Goal: Task Accomplishment & Management: Use online tool/utility

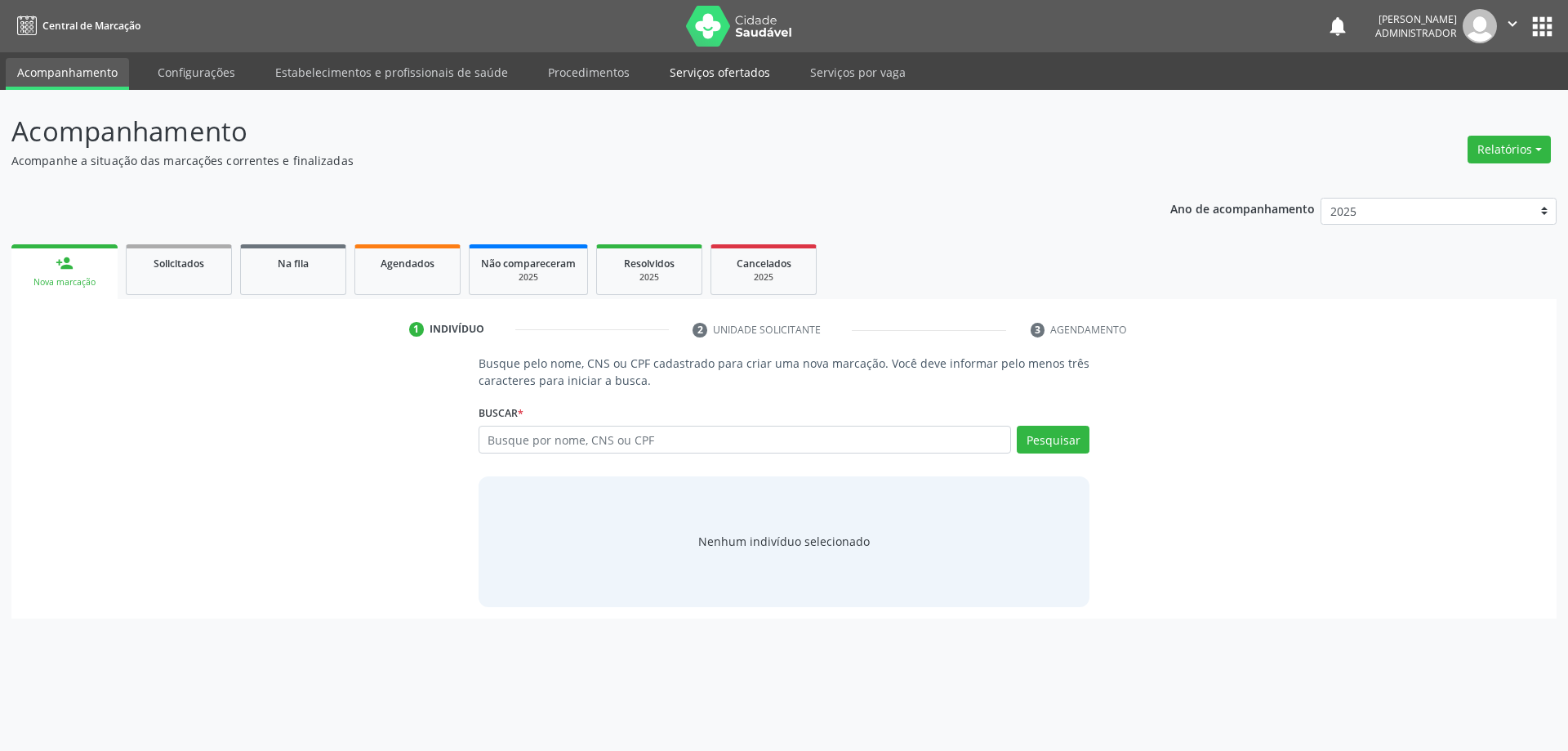
drag, startPoint x: 669, startPoint y: 70, endPoint x: 682, endPoint y: 62, distance: 15.3
click at [670, 70] on link "Serviços ofertados" at bounding box center [720, 72] width 123 height 28
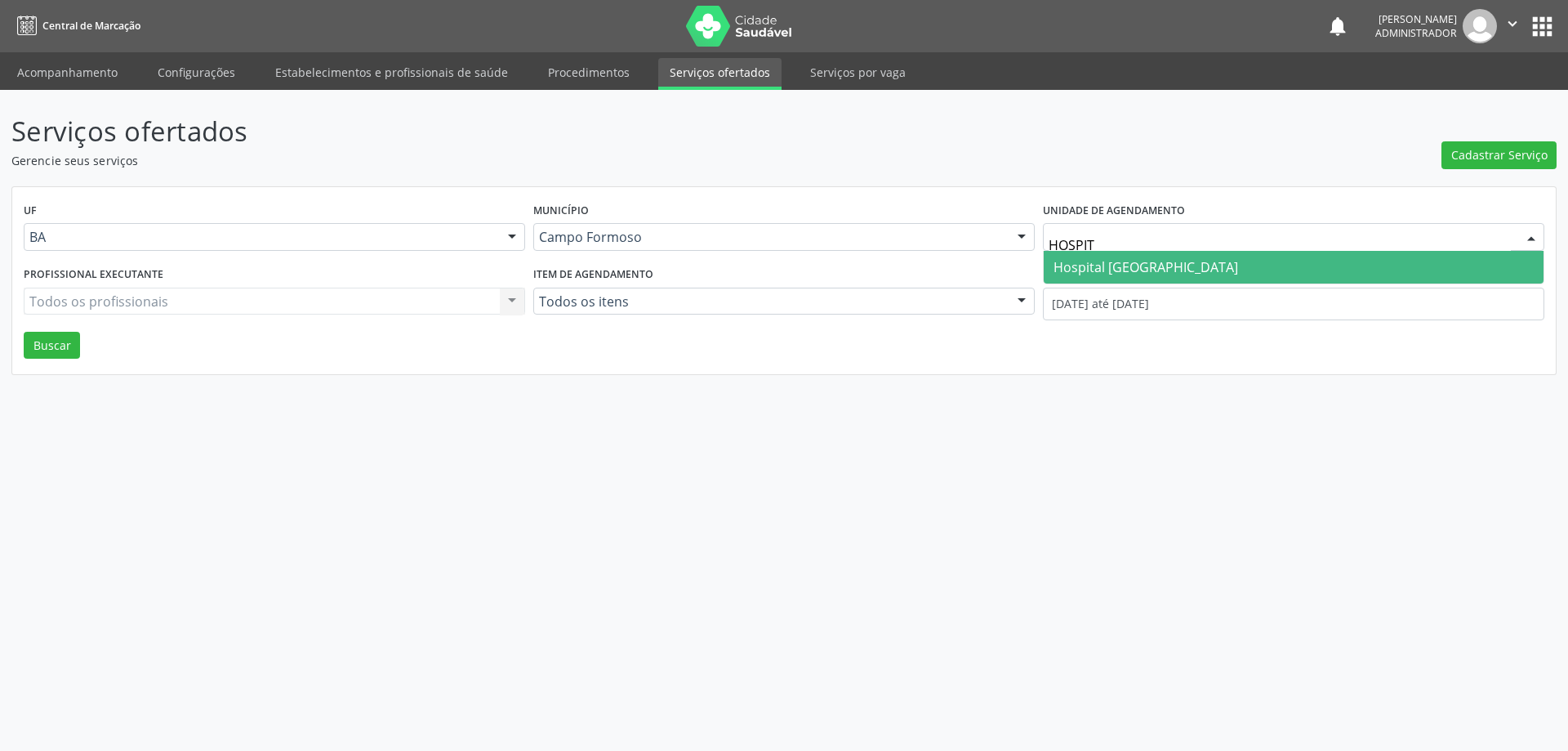
type input "HOSPITA"
click at [1082, 259] on span "Hospital Sao Francisco" at bounding box center [1146, 267] width 185 height 18
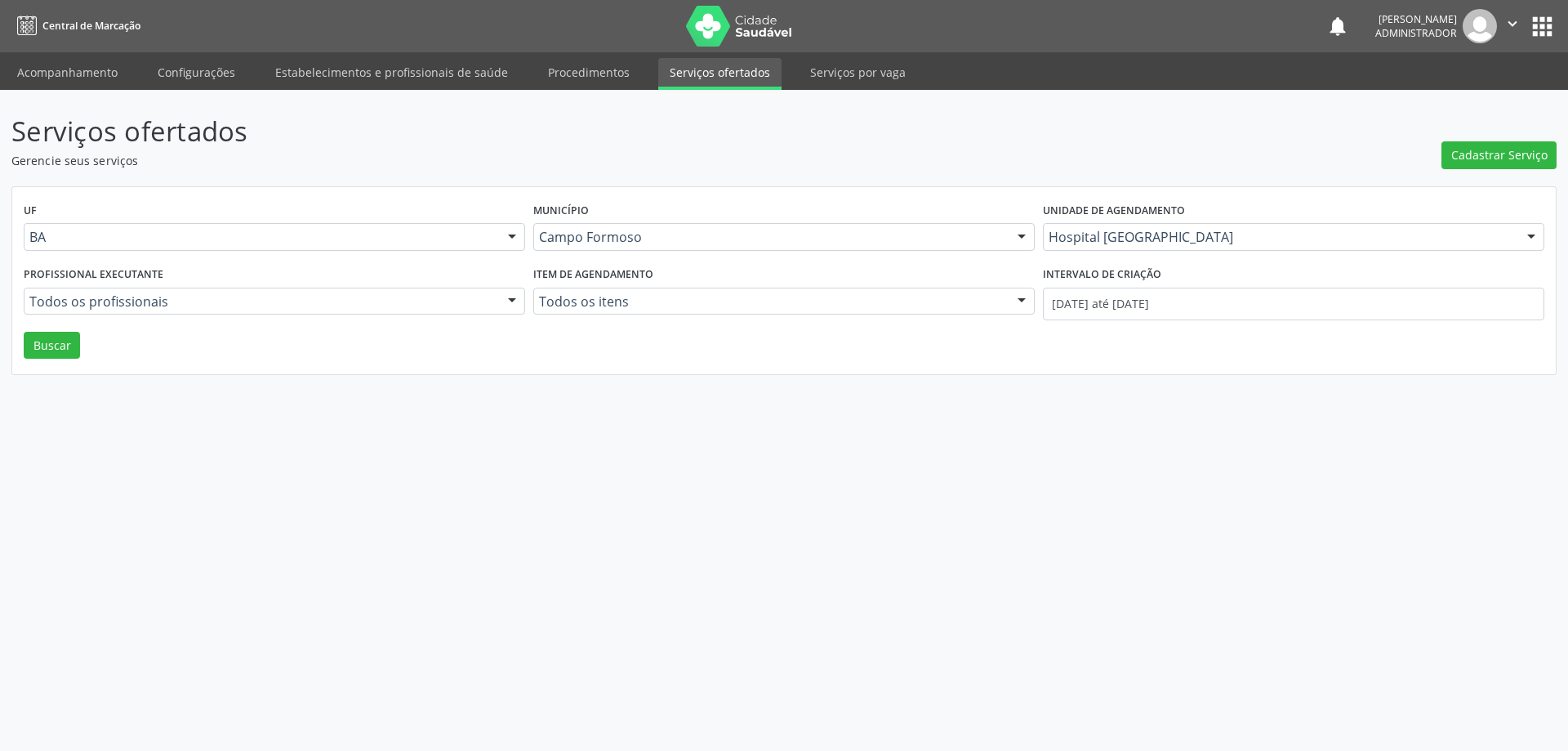
click at [511, 297] on div at bounding box center [512, 302] width 25 height 27
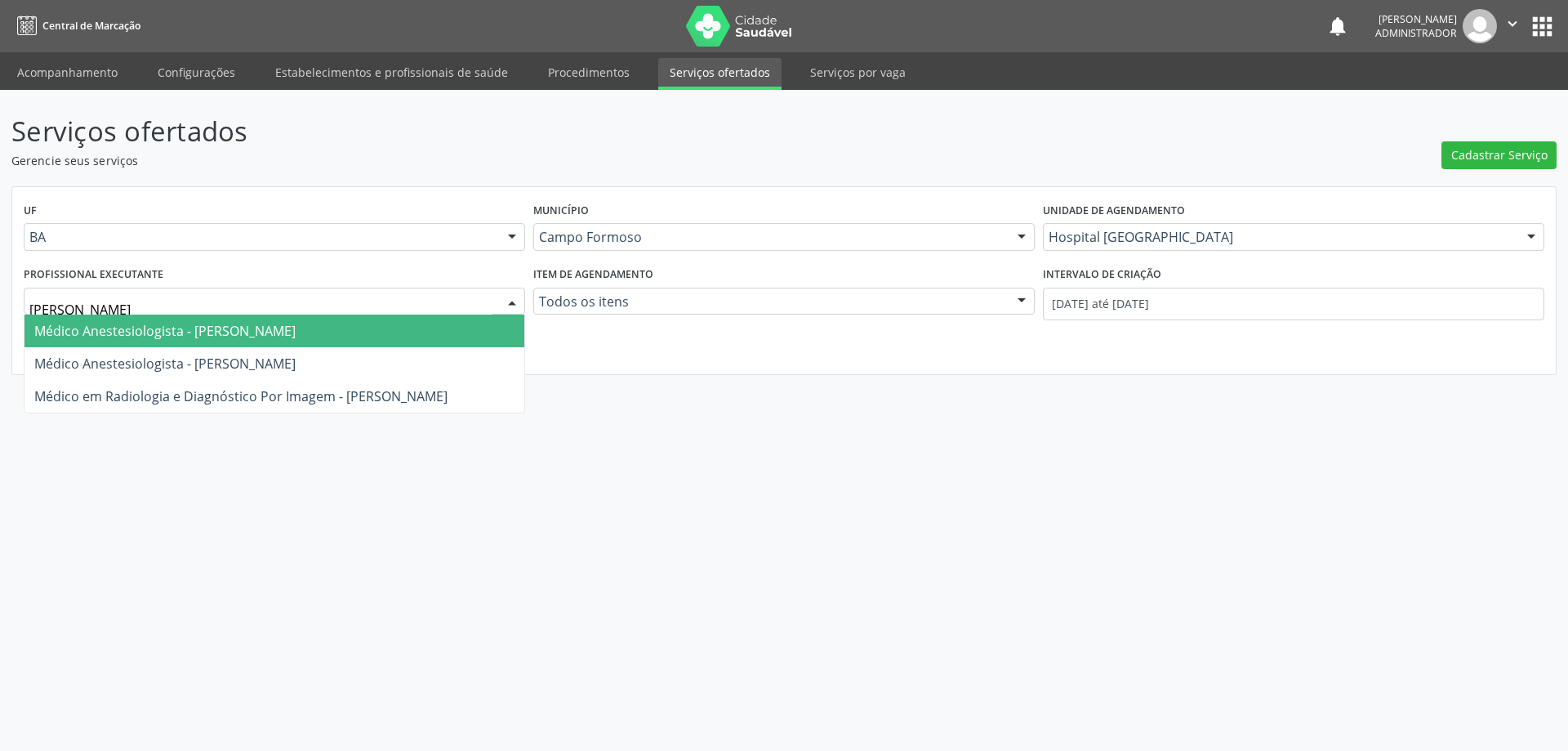
type input "JOEL"
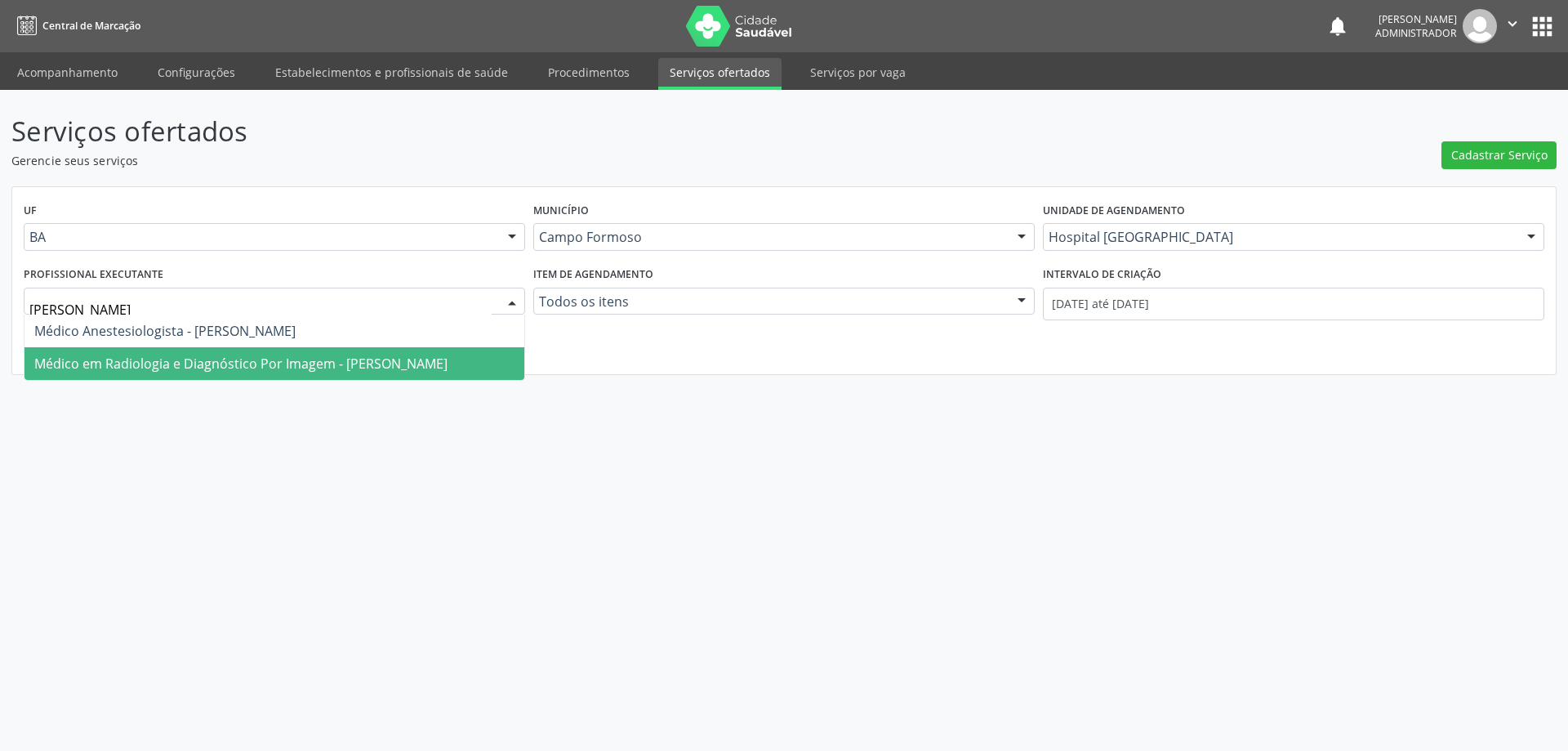
click at [368, 357] on span "Médico em Radiologia e Diagnóstico Por Imagem - Joel da Rocha Almeida" at bounding box center [241, 363] width 413 height 18
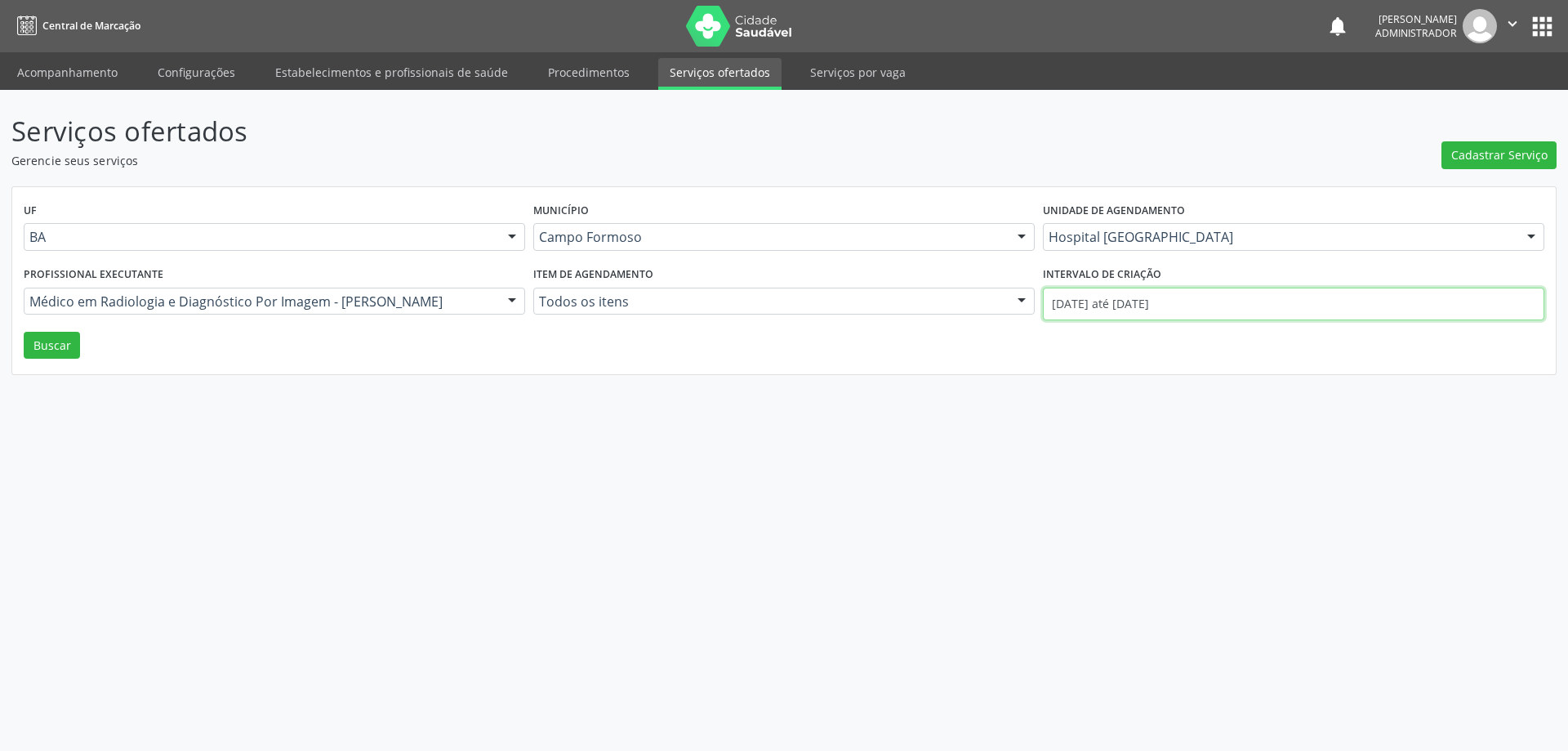
drag, startPoint x: 1133, startPoint y: 303, endPoint x: 1110, endPoint y: 307, distance: 23.3
click at [1132, 303] on input "01/10/2025 até 06/10/2025" at bounding box center [1293, 304] width 502 height 33
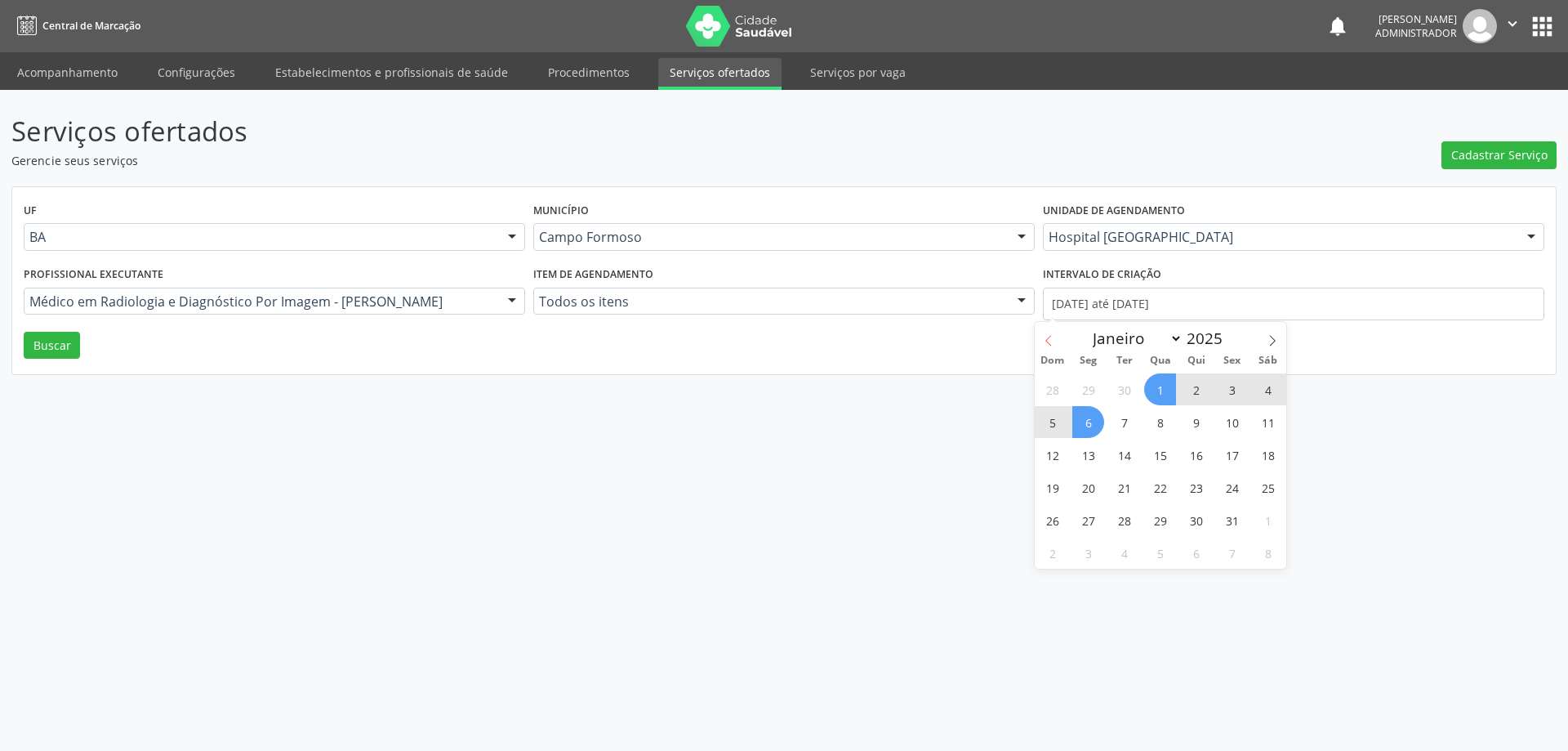
click at [1044, 334] on span at bounding box center [1048, 336] width 27 height 27
select select "8"
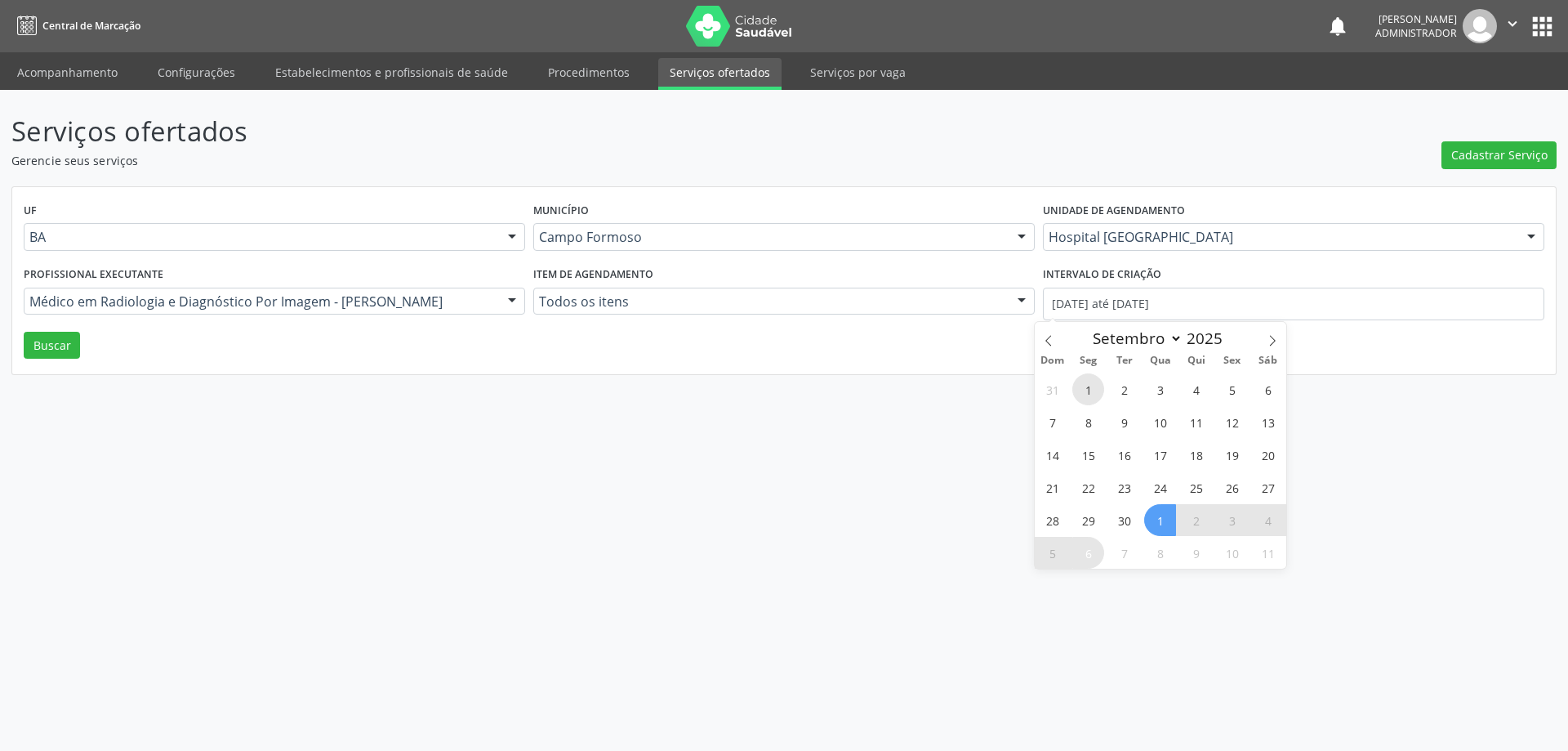
click at [1088, 382] on span "1" at bounding box center [1088, 389] width 32 height 32
type input "01/09/2025"
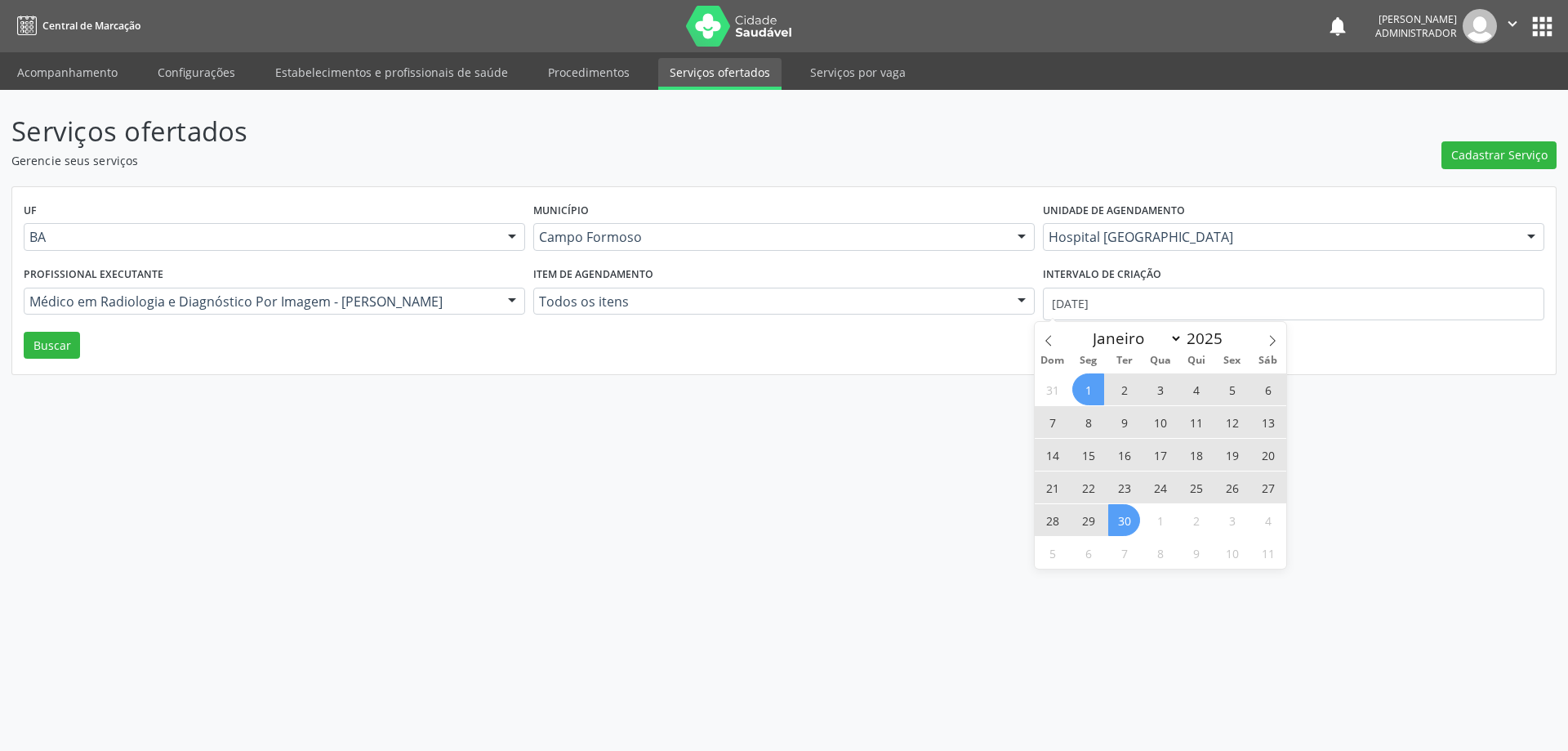
click at [1114, 528] on span "30" at bounding box center [1124, 520] width 32 height 32
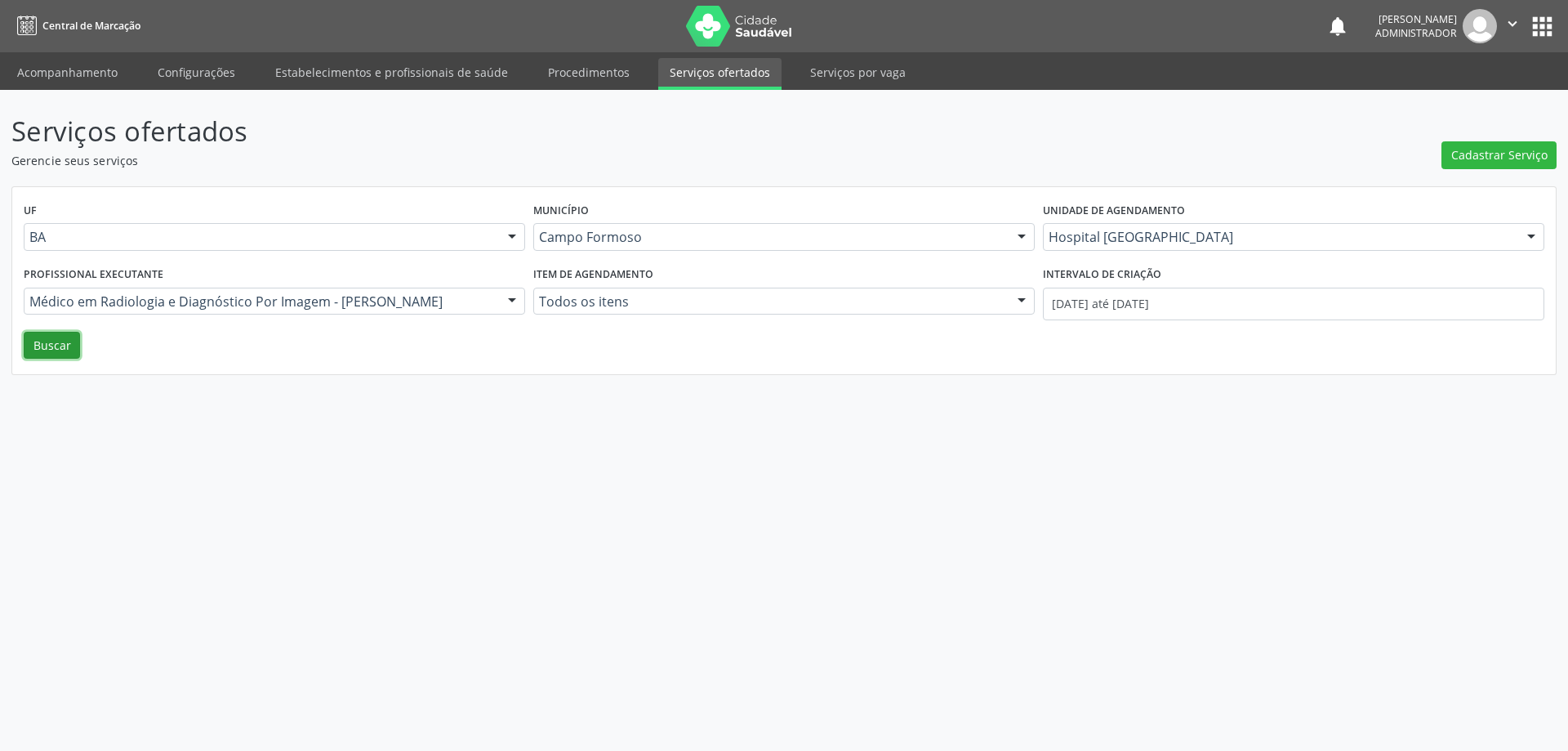
click at [62, 343] on button "Buscar" at bounding box center [52, 345] width 56 height 27
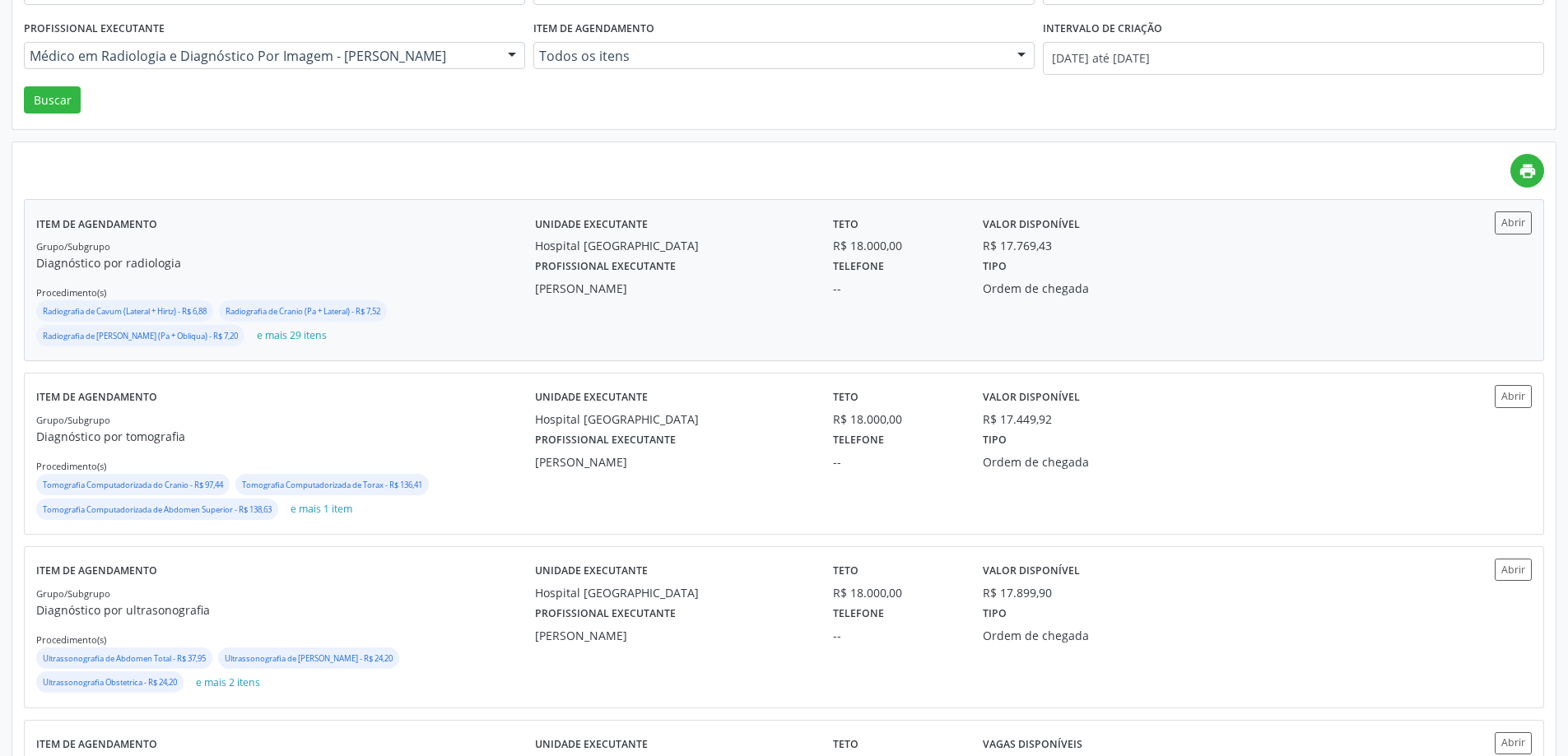
scroll to position [329, 0]
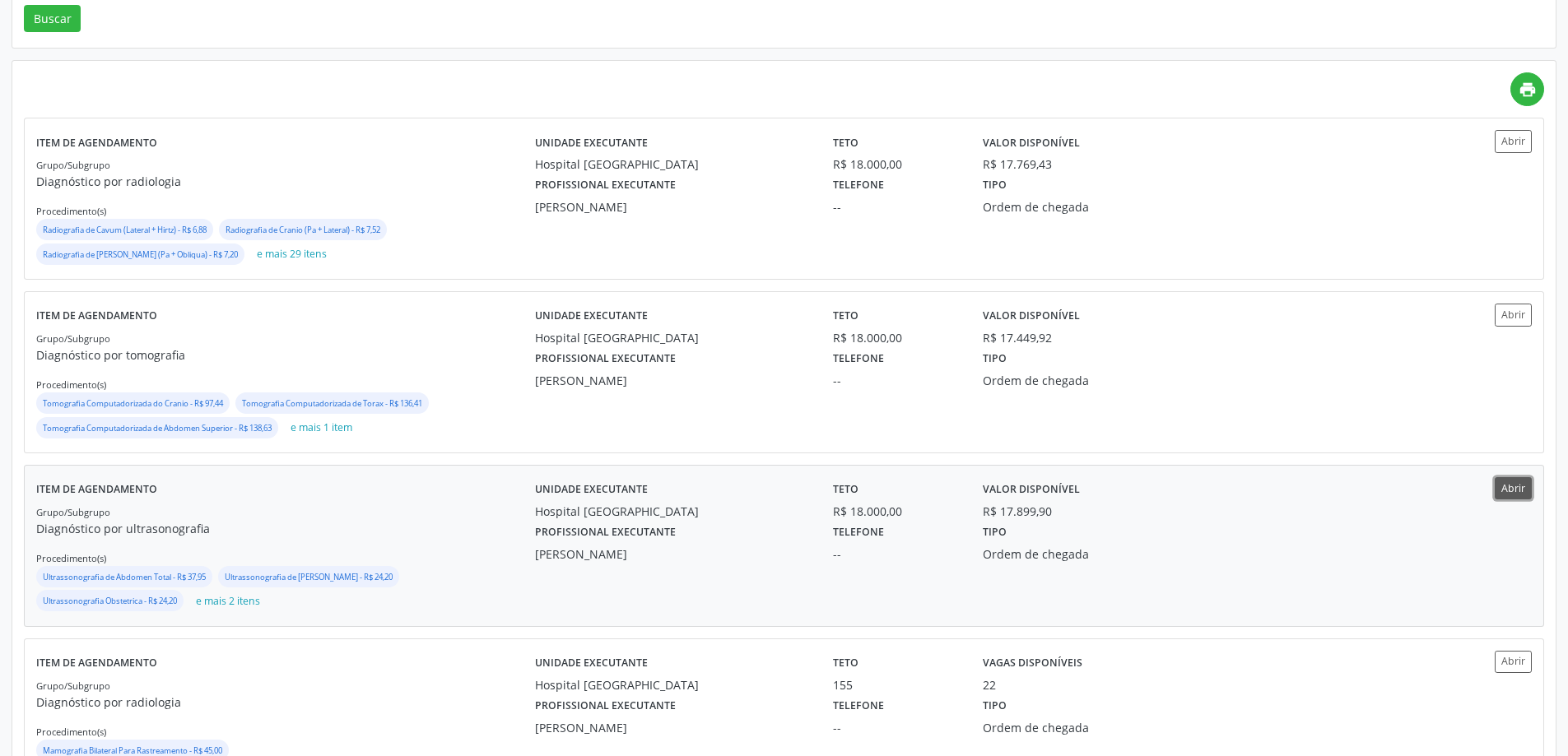
click at [1511, 487] on button "Abrir" at bounding box center [1513, 488] width 37 height 22
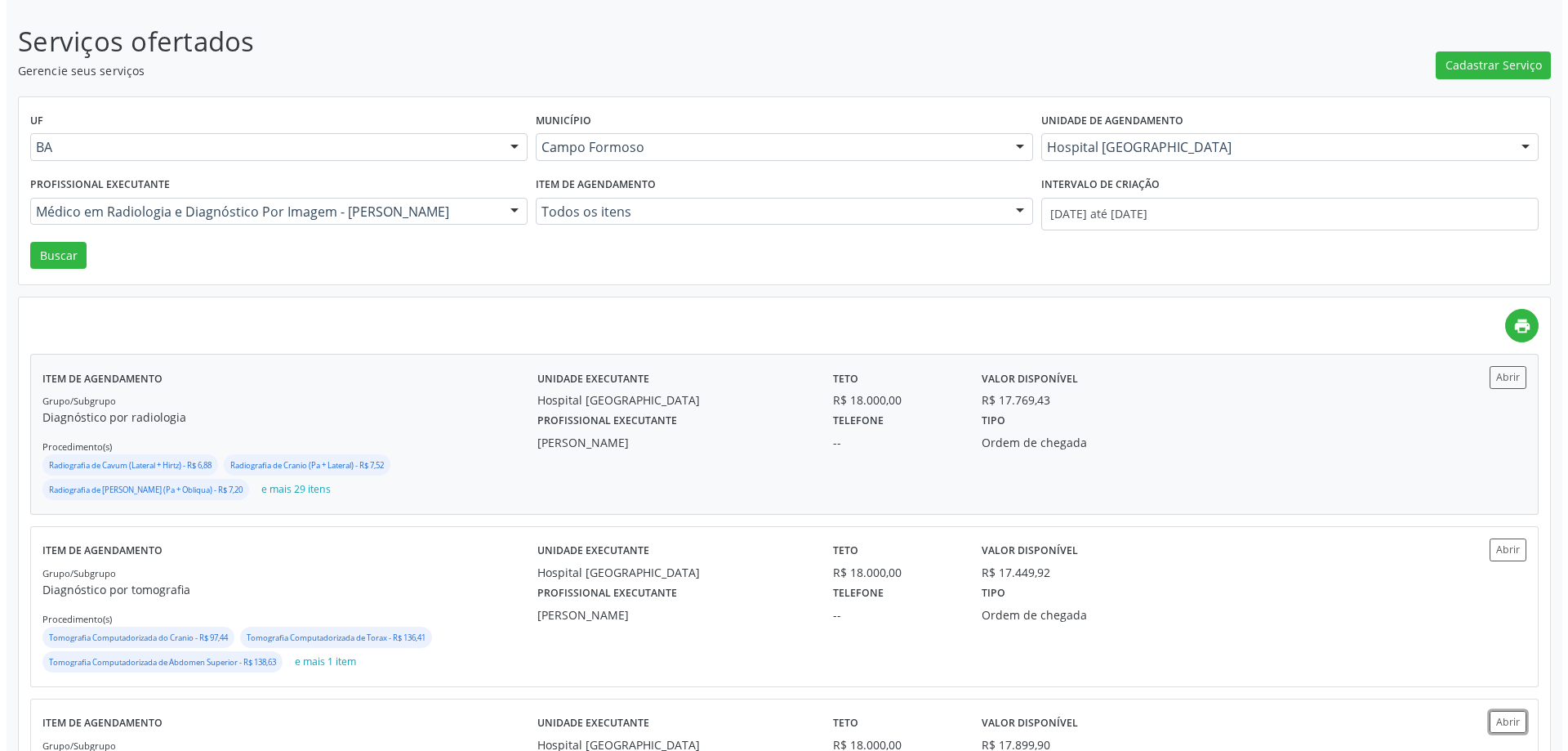
scroll to position [0, 0]
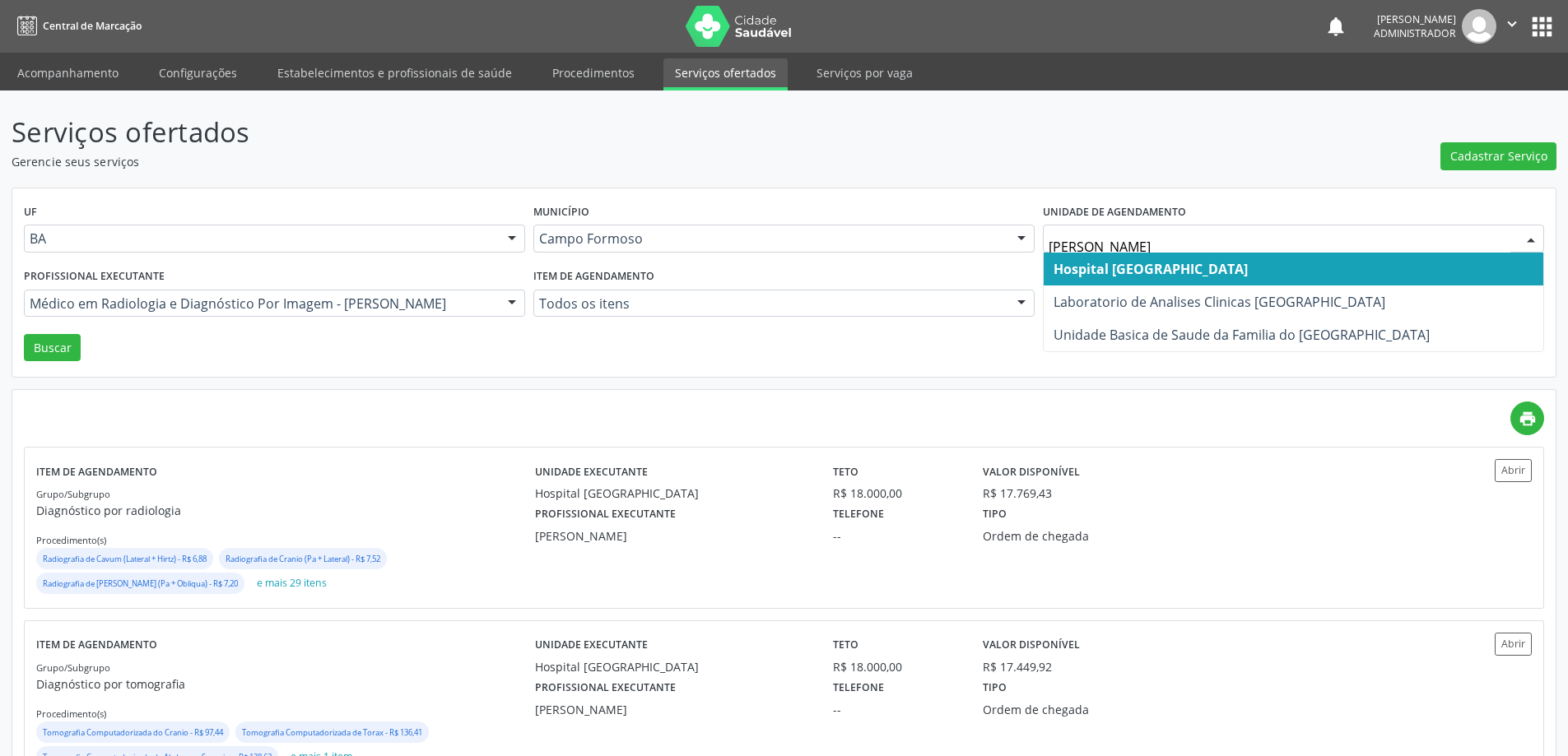
type input "francisc"
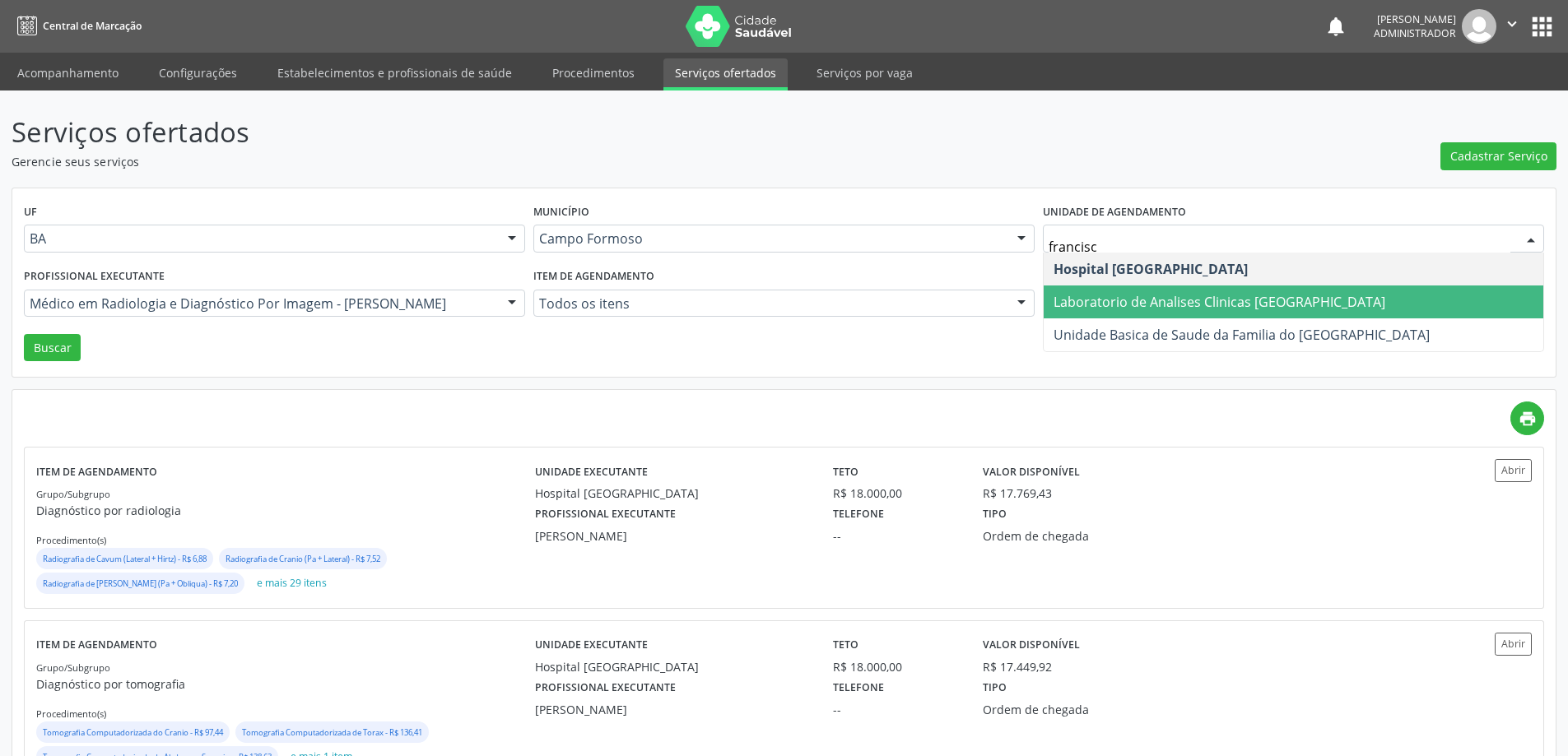
click at [1207, 296] on span "Laboratorio de Analises Clinicas [GEOGRAPHIC_DATA]" at bounding box center [1219, 302] width 332 height 18
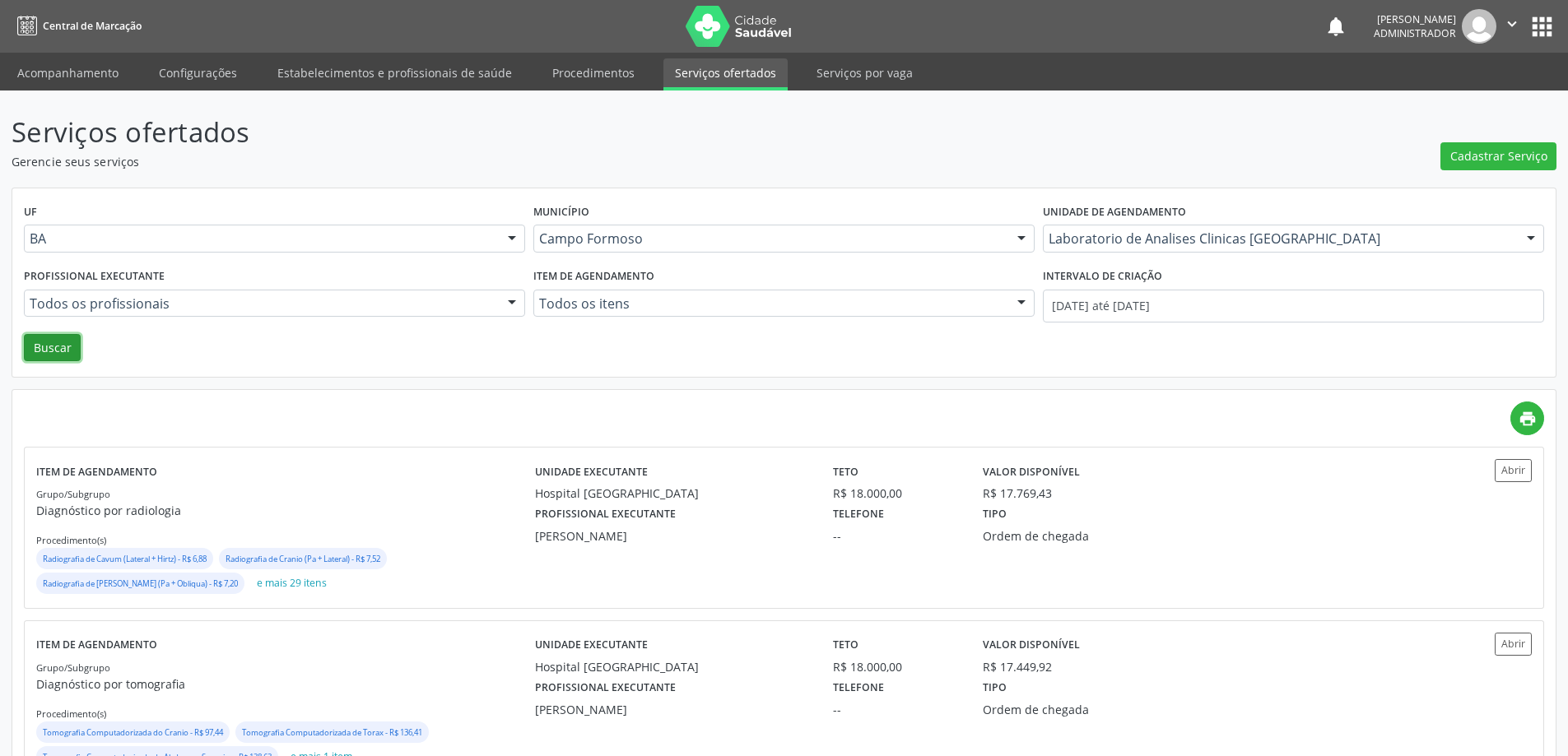
drag, startPoint x: 55, startPoint y: 343, endPoint x: 269, endPoint y: 334, distance: 214.2
click at [63, 341] on button "Buscar" at bounding box center [53, 347] width 57 height 28
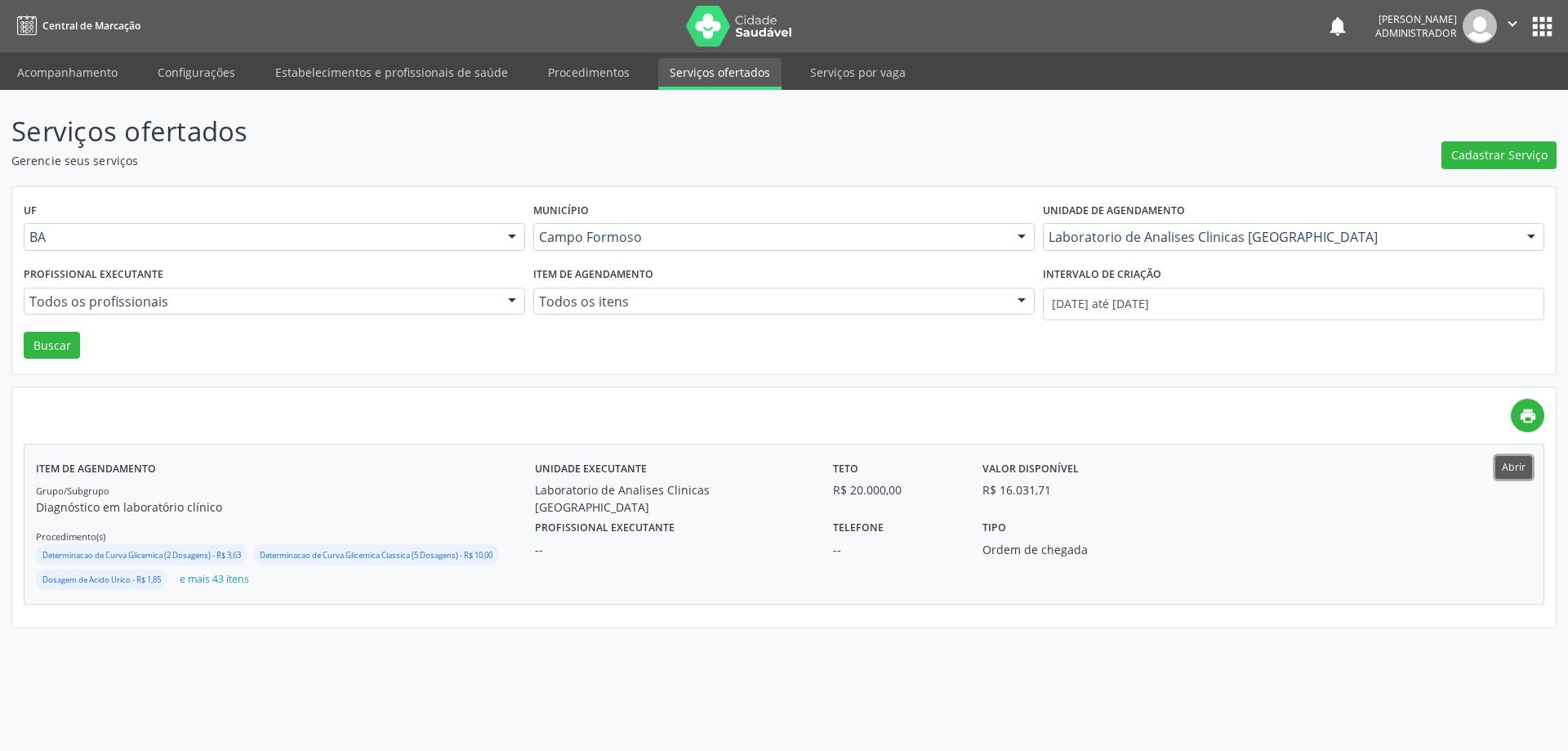
click at [1514, 472] on button "Abrir" at bounding box center [1513, 467] width 37 height 22
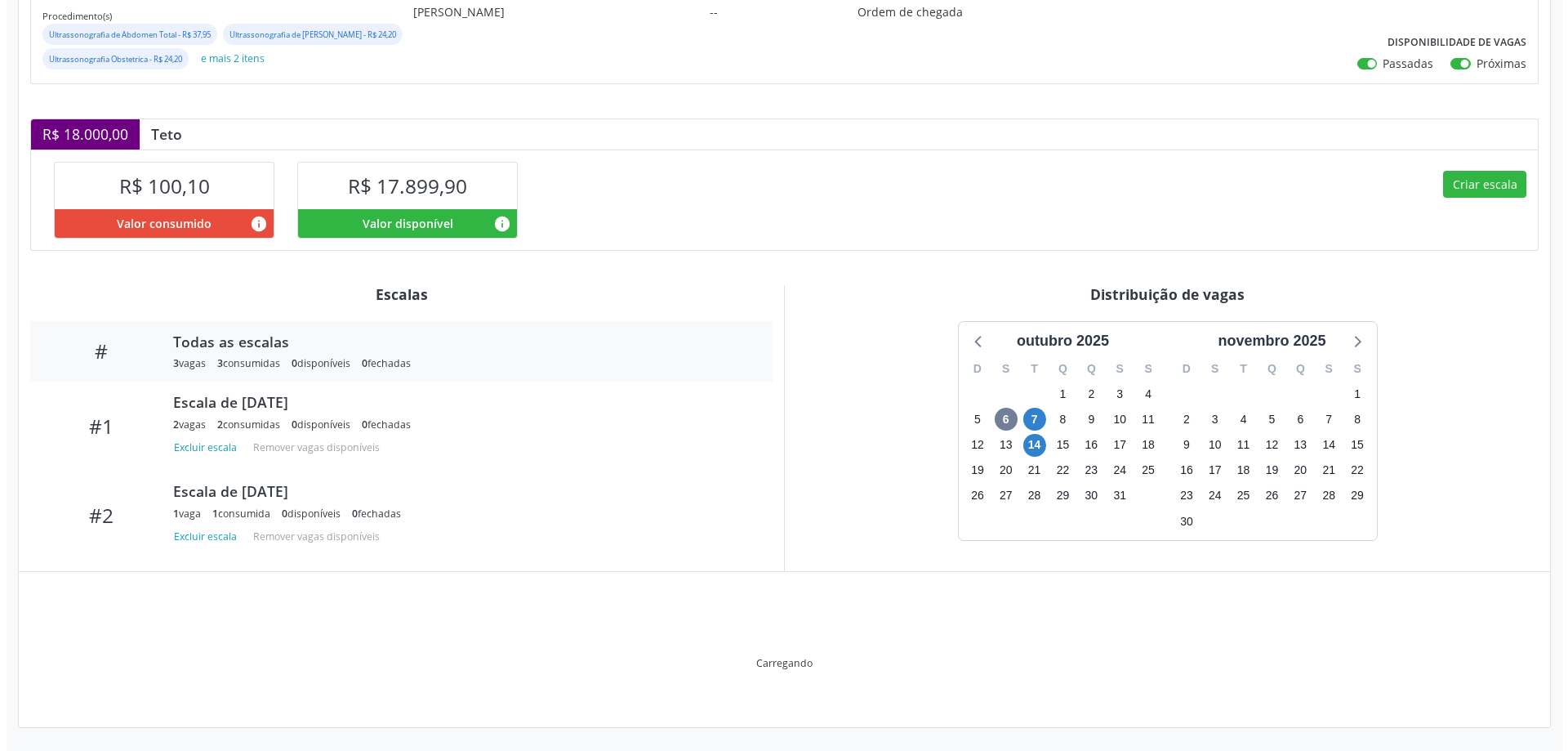
scroll to position [212, 0]
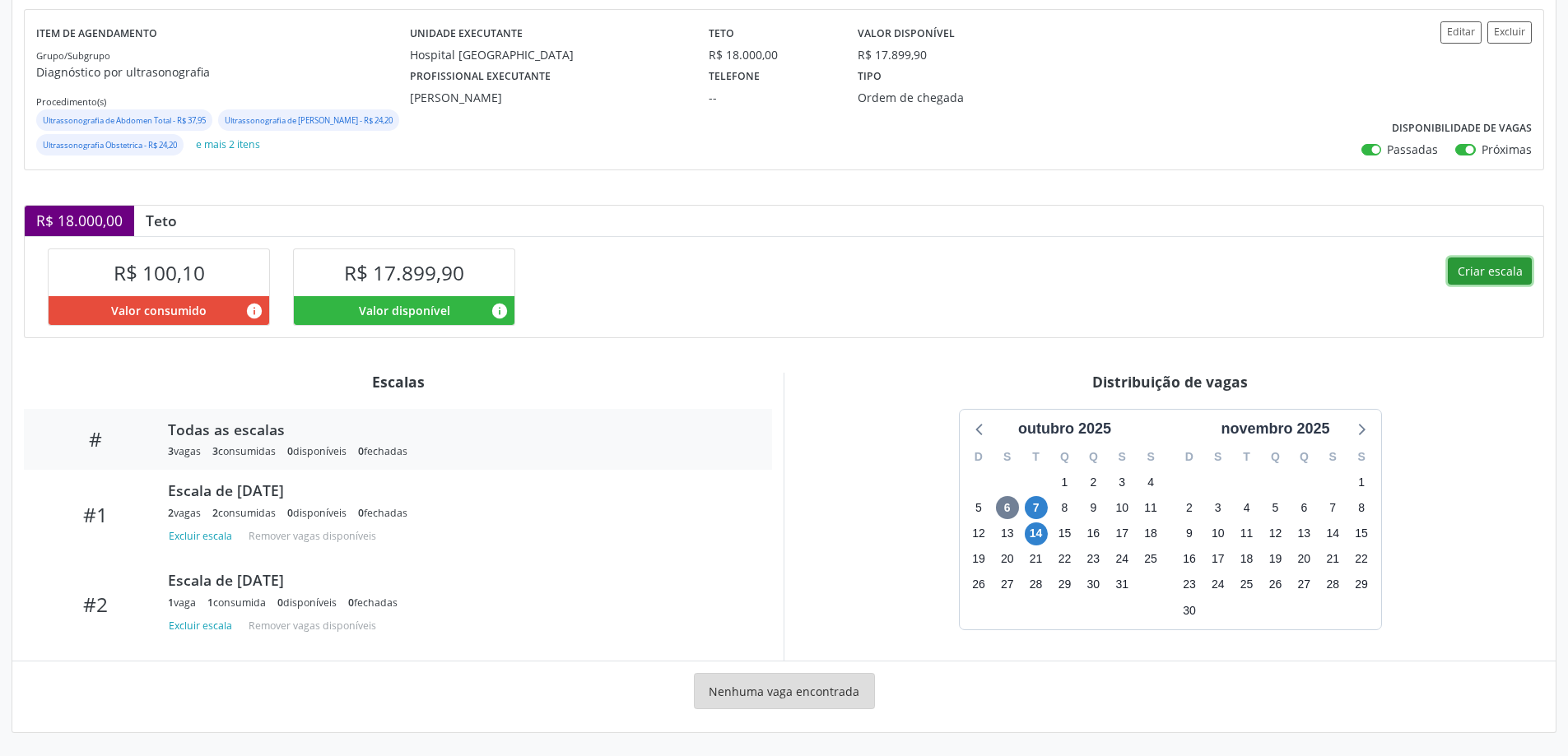
click at [1457, 270] on button "Criar escala" at bounding box center [1489, 272] width 84 height 28
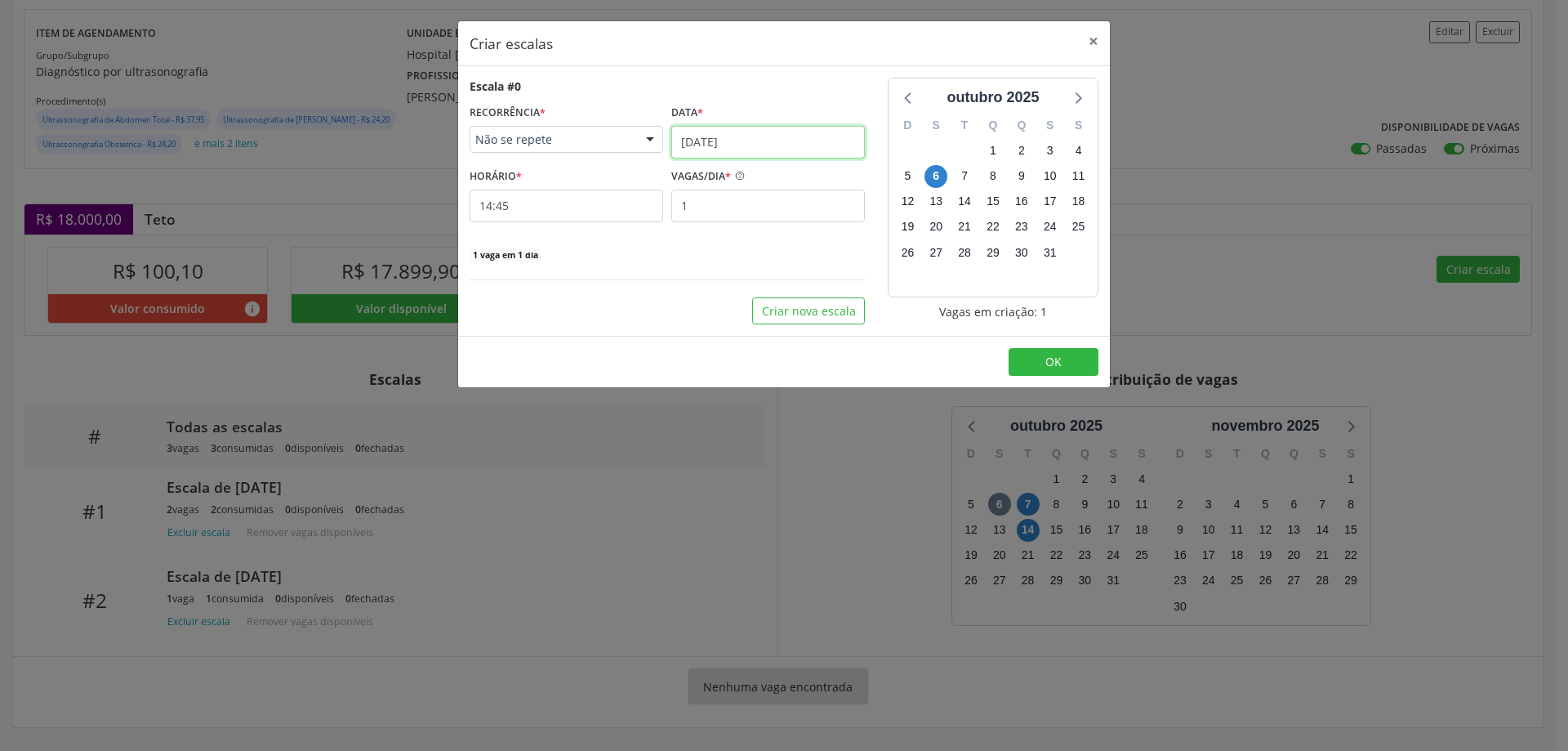
click at [705, 135] on input "06/10/2025" at bounding box center [768, 142] width 193 height 33
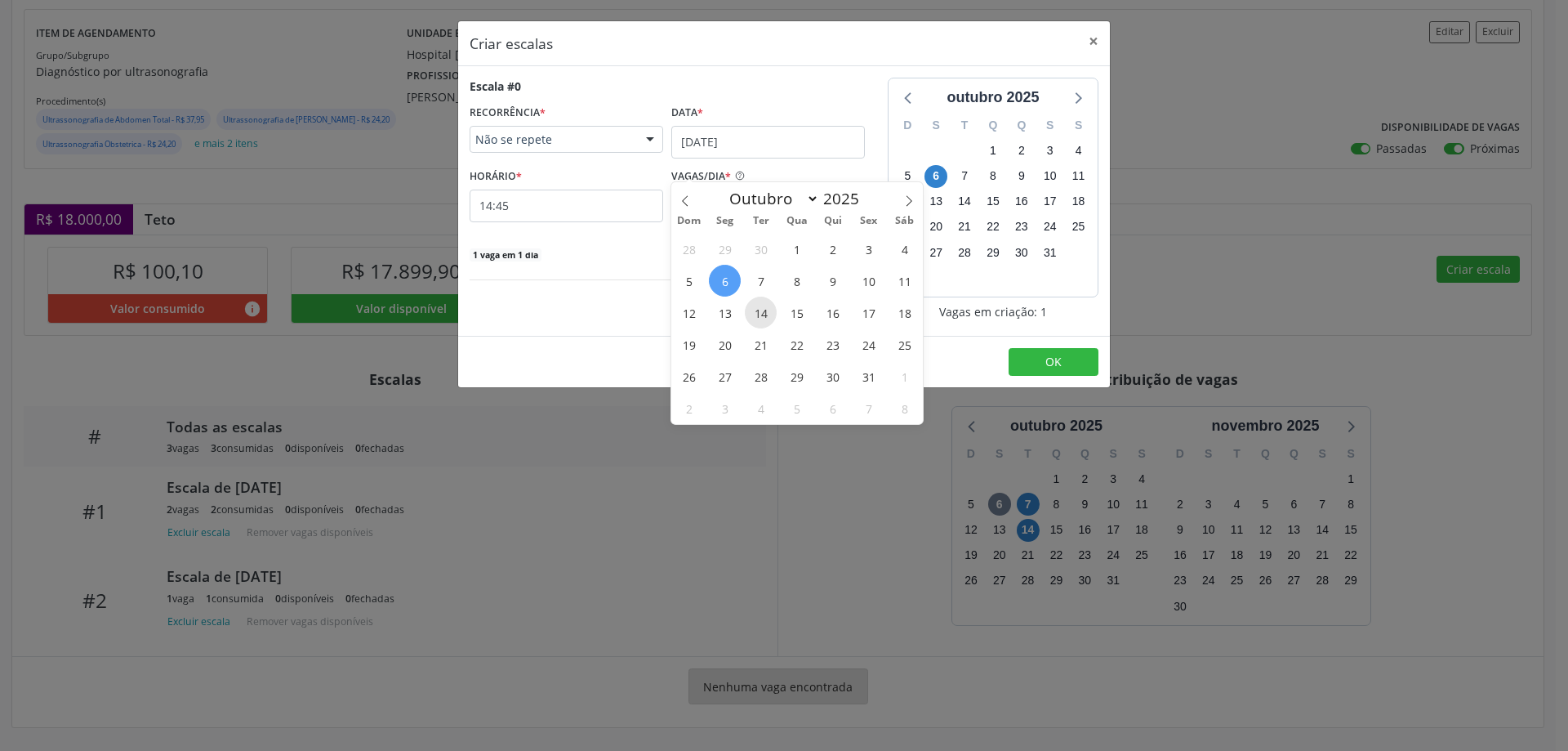
click at [757, 296] on span "14" at bounding box center [760, 312] width 32 height 32
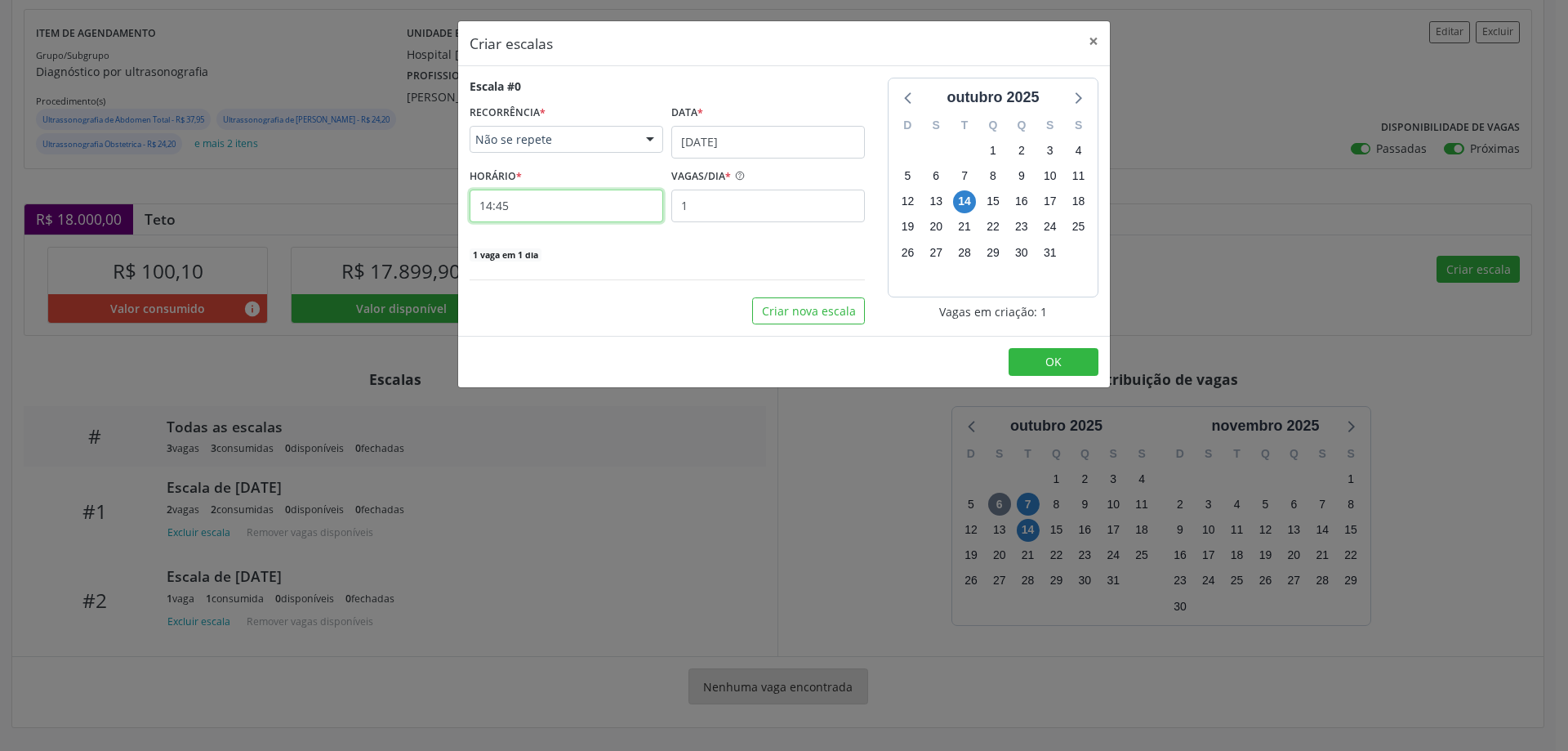
click at [566, 201] on input "14:45" at bounding box center [567, 206] width 193 height 33
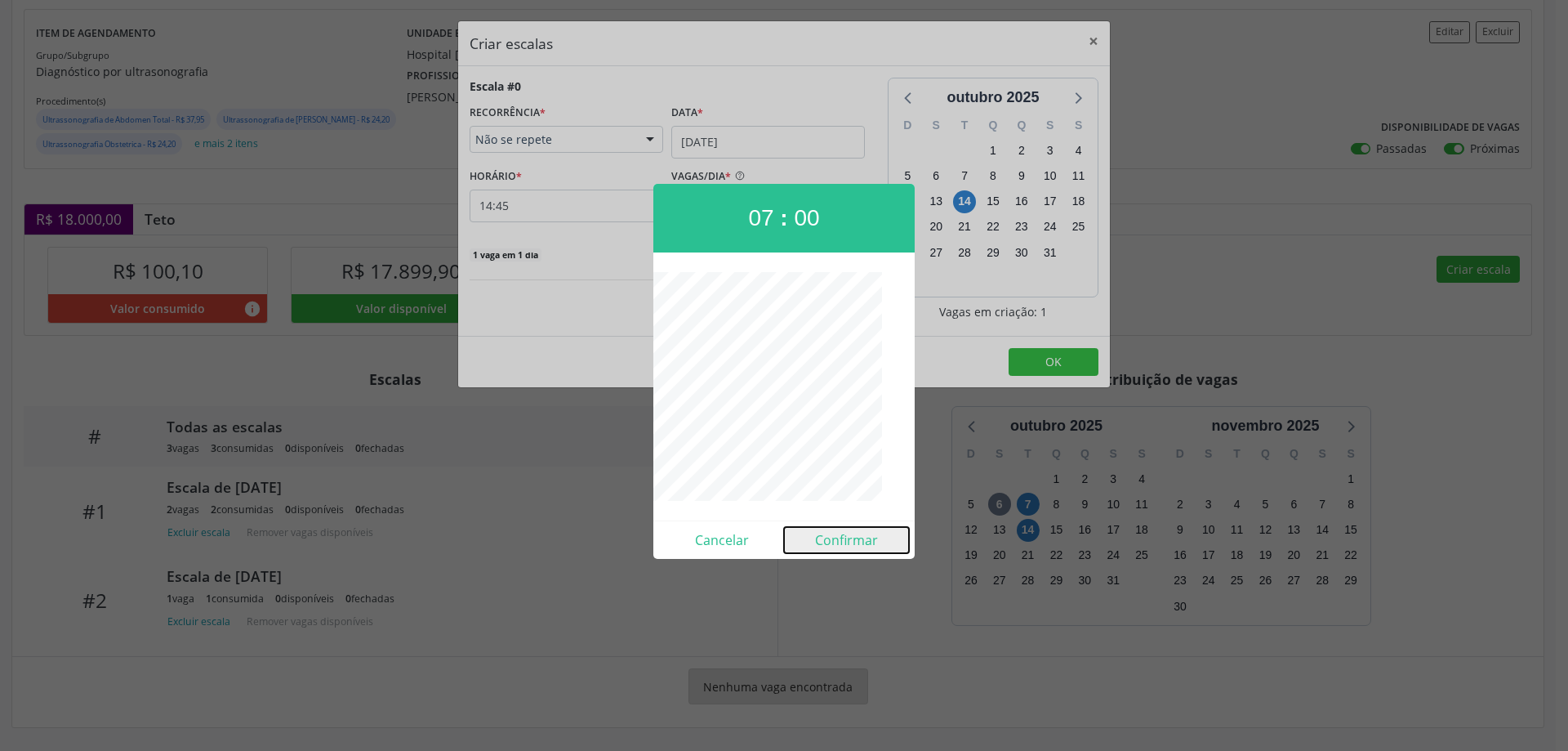
drag, startPoint x: 836, startPoint y: 536, endPoint x: 876, endPoint y: 486, distance: 64.0
click at [836, 533] on button "Confirmar" at bounding box center [846, 539] width 125 height 27
type input "07:00"
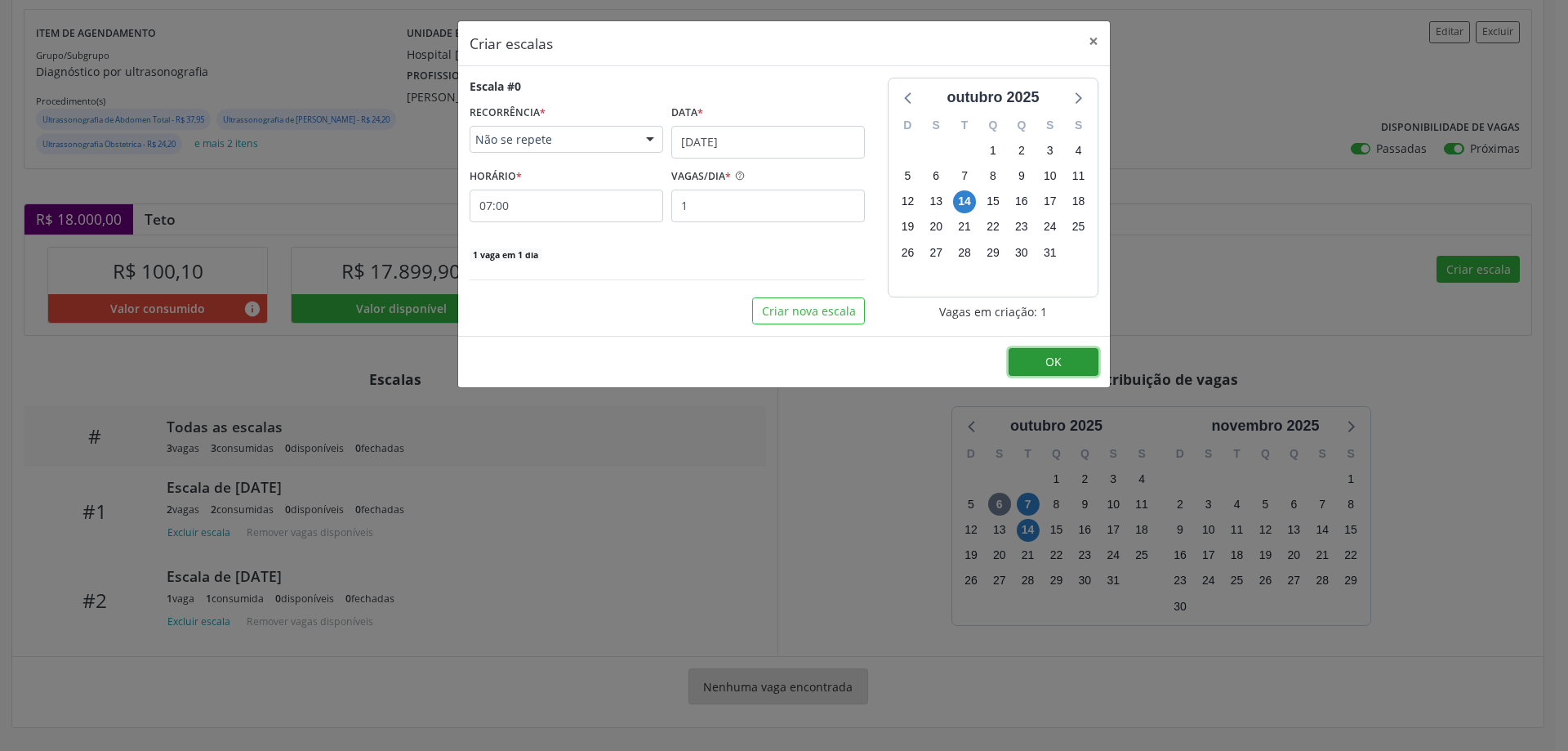
click at [1036, 353] on button "OK" at bounding box center [1053, 361] width 90 height 27
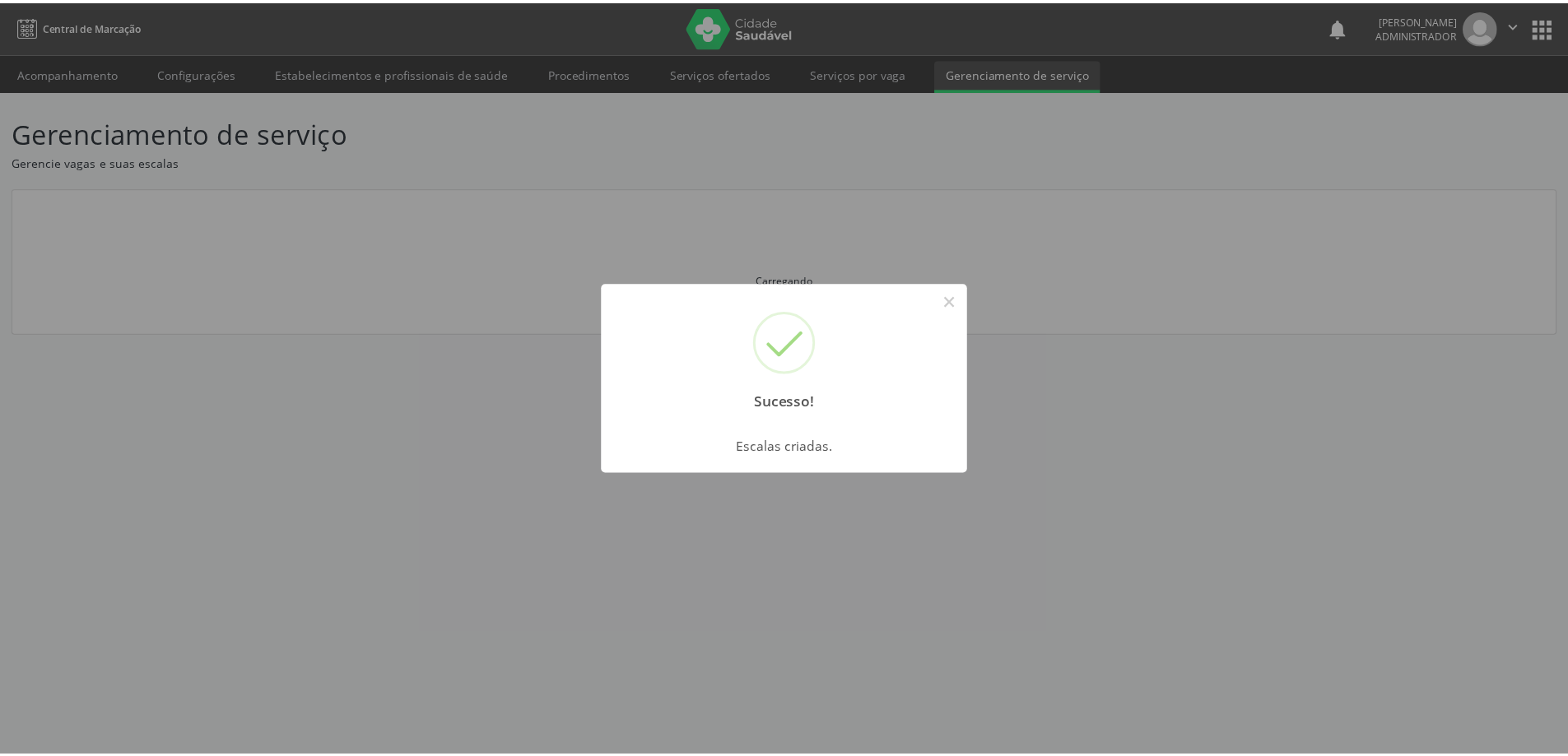
scroll to position [0, 0]
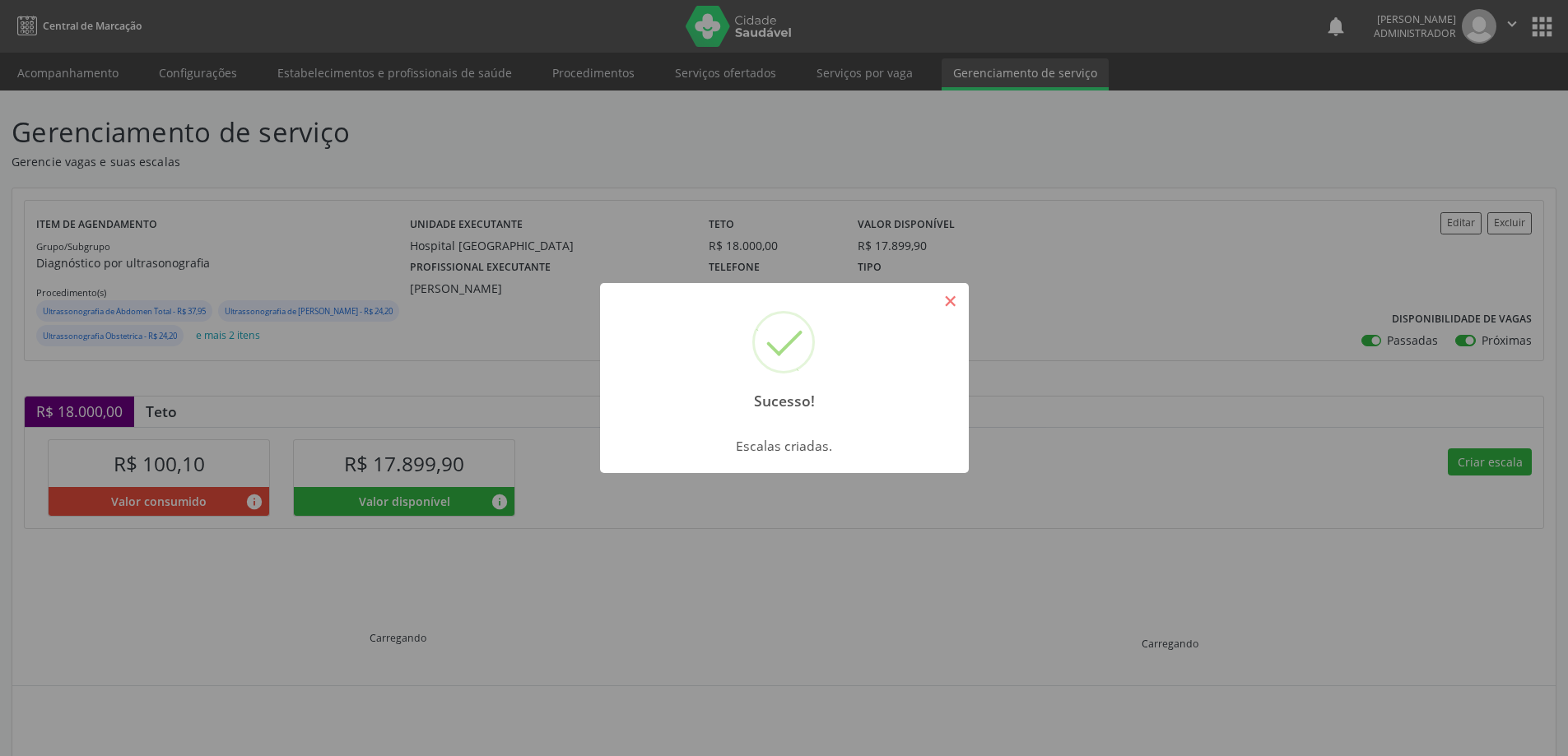
click at [956, 301] on button "×" at bounding box center [950, 301] width 28 height 28
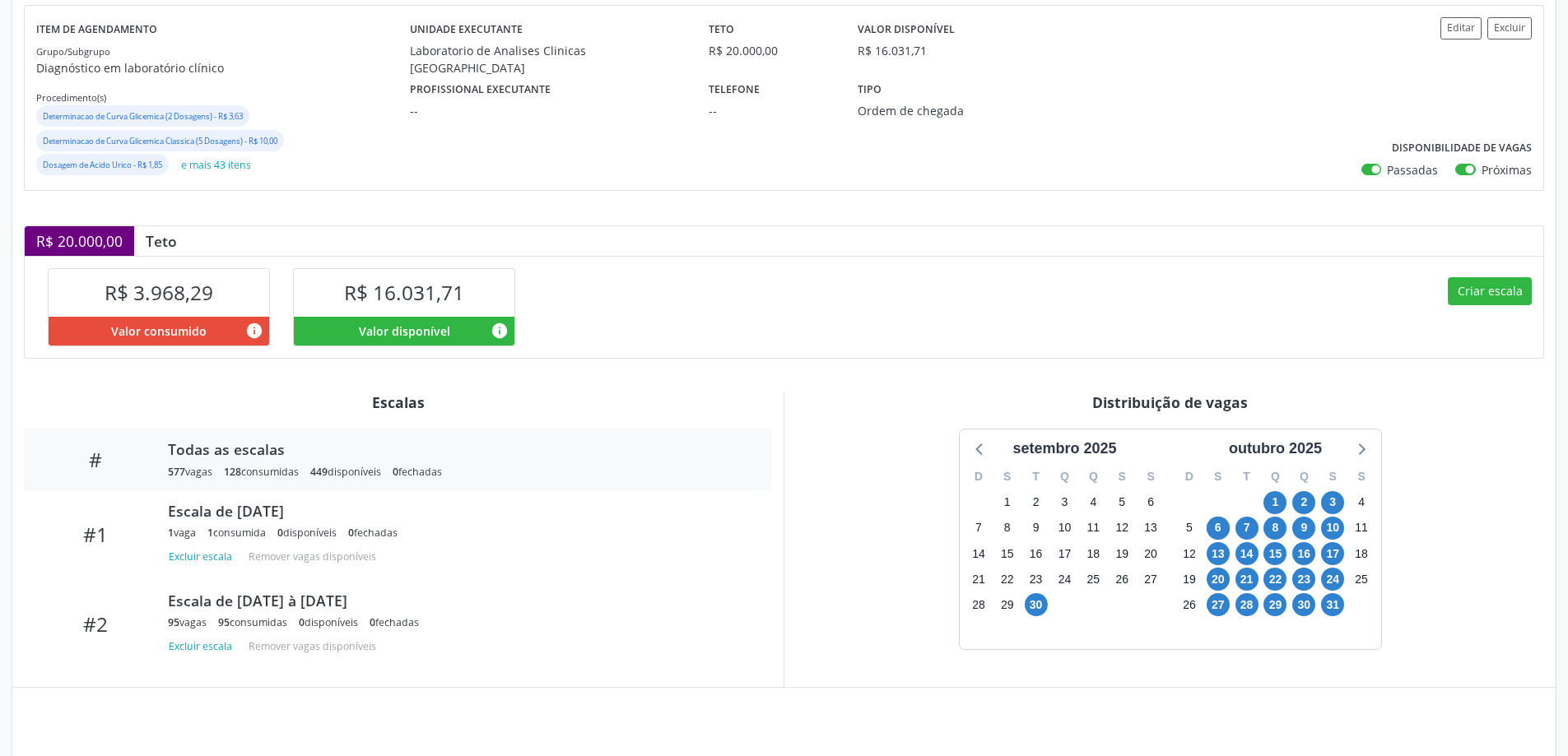
scroll to position [307, 0]
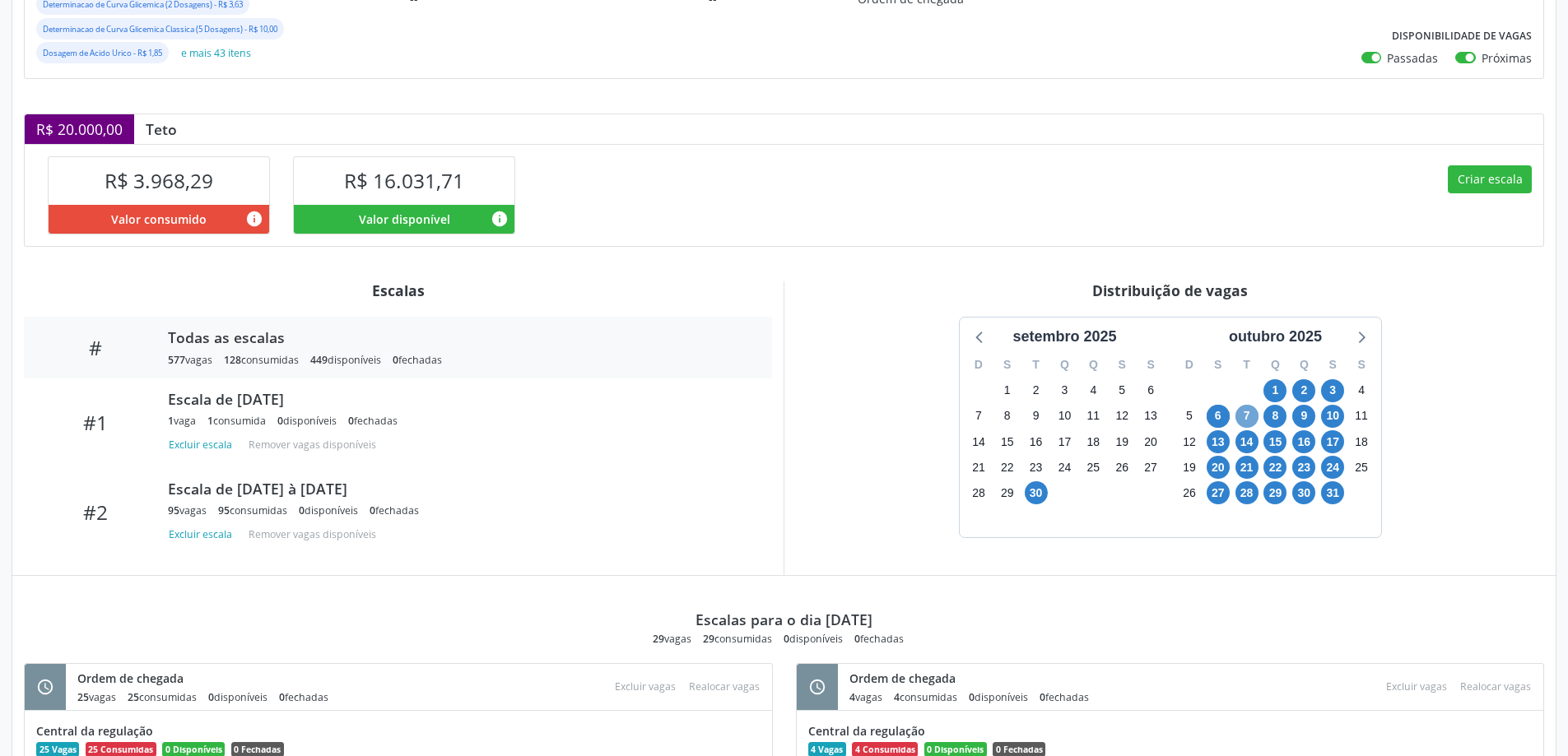
click at [1241, 409] on span "7" at bounding box center [1246, 415] width 23 height 23
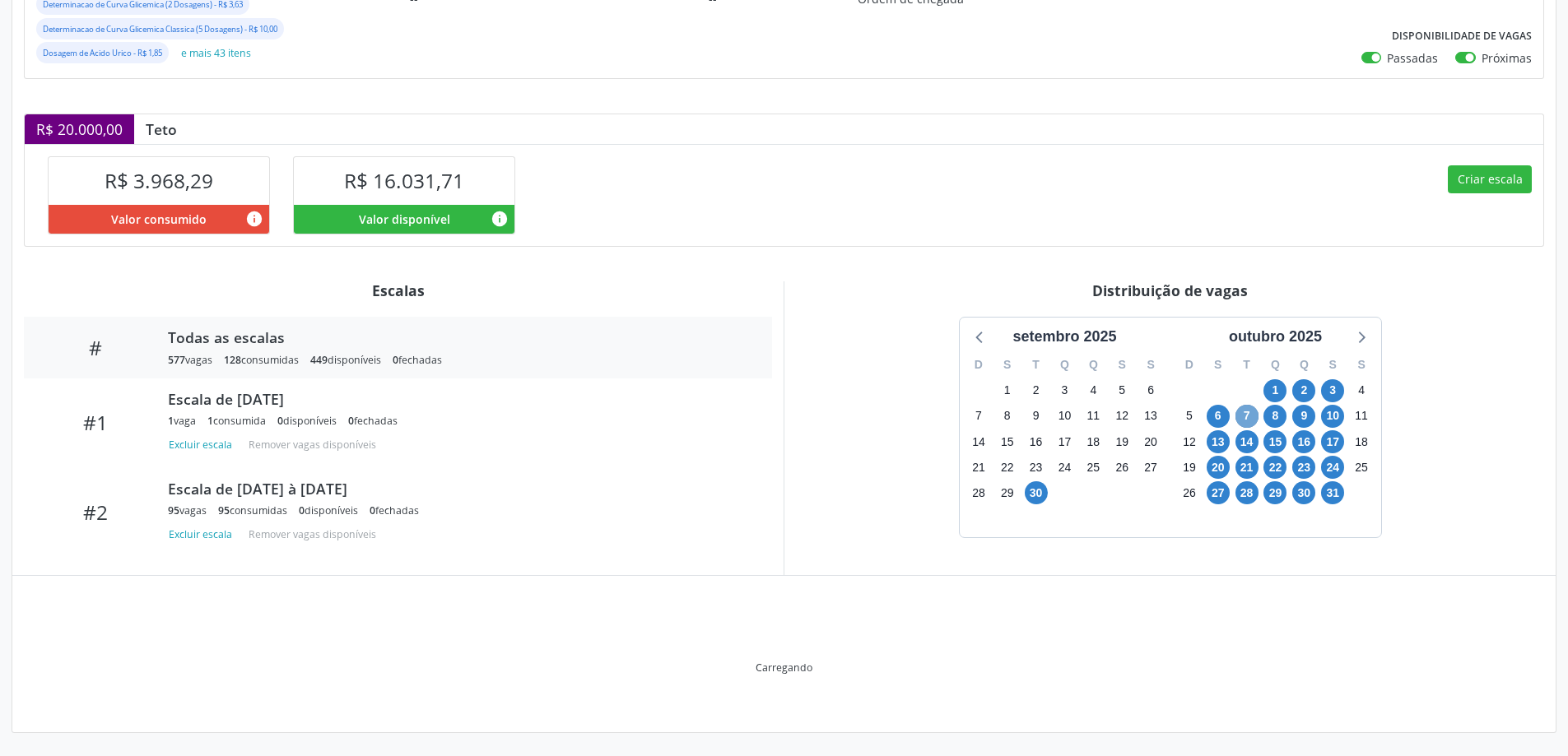
click at [1241, 409] on span "7" at bounding box center [1246, 415] width 23 height 23
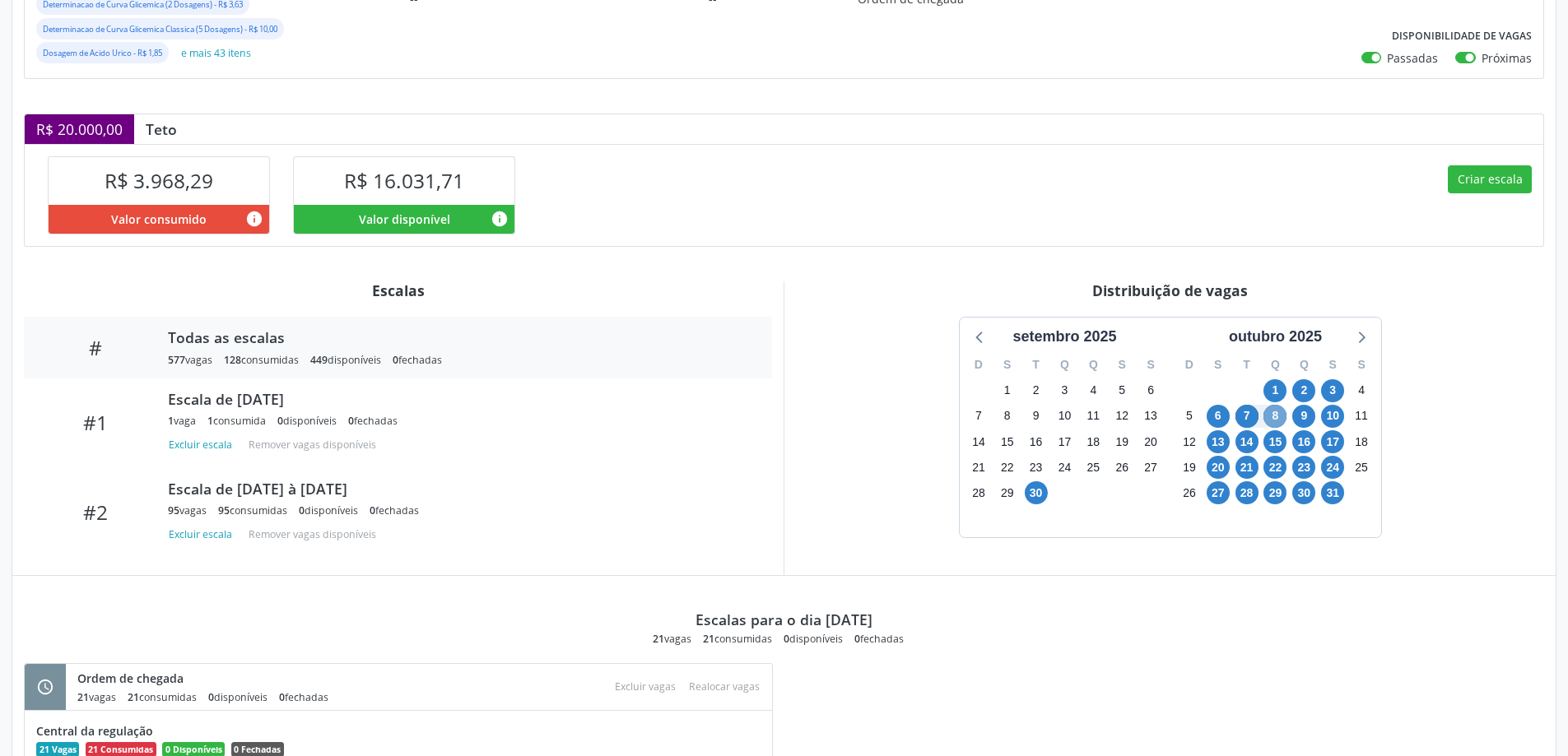
click at [1271, 415] on span "8" at bounding box center [1275, 415] width 23 height 23
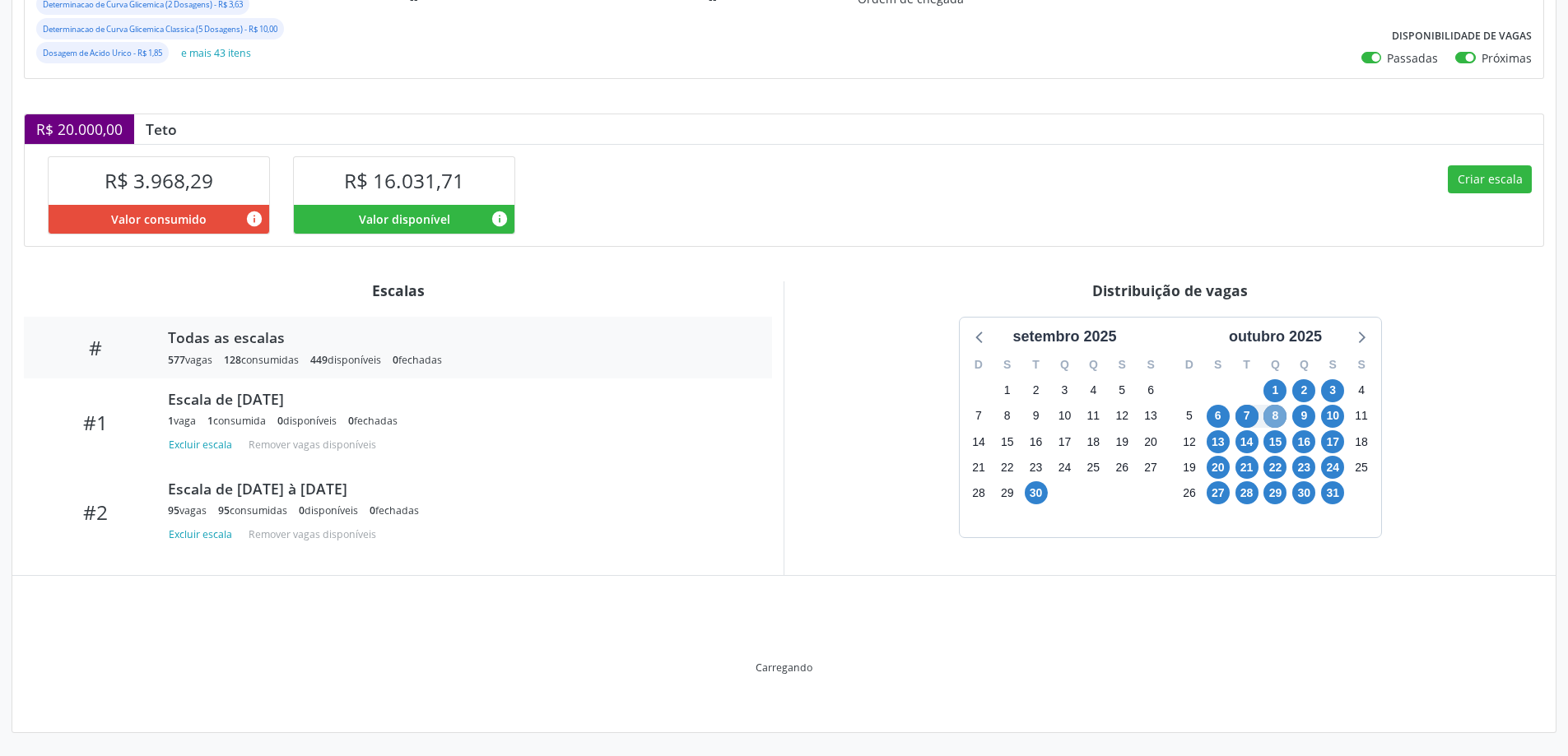
click at [1271, 415] on span "8" at bounding box center [1275, 415] width 23 height 23
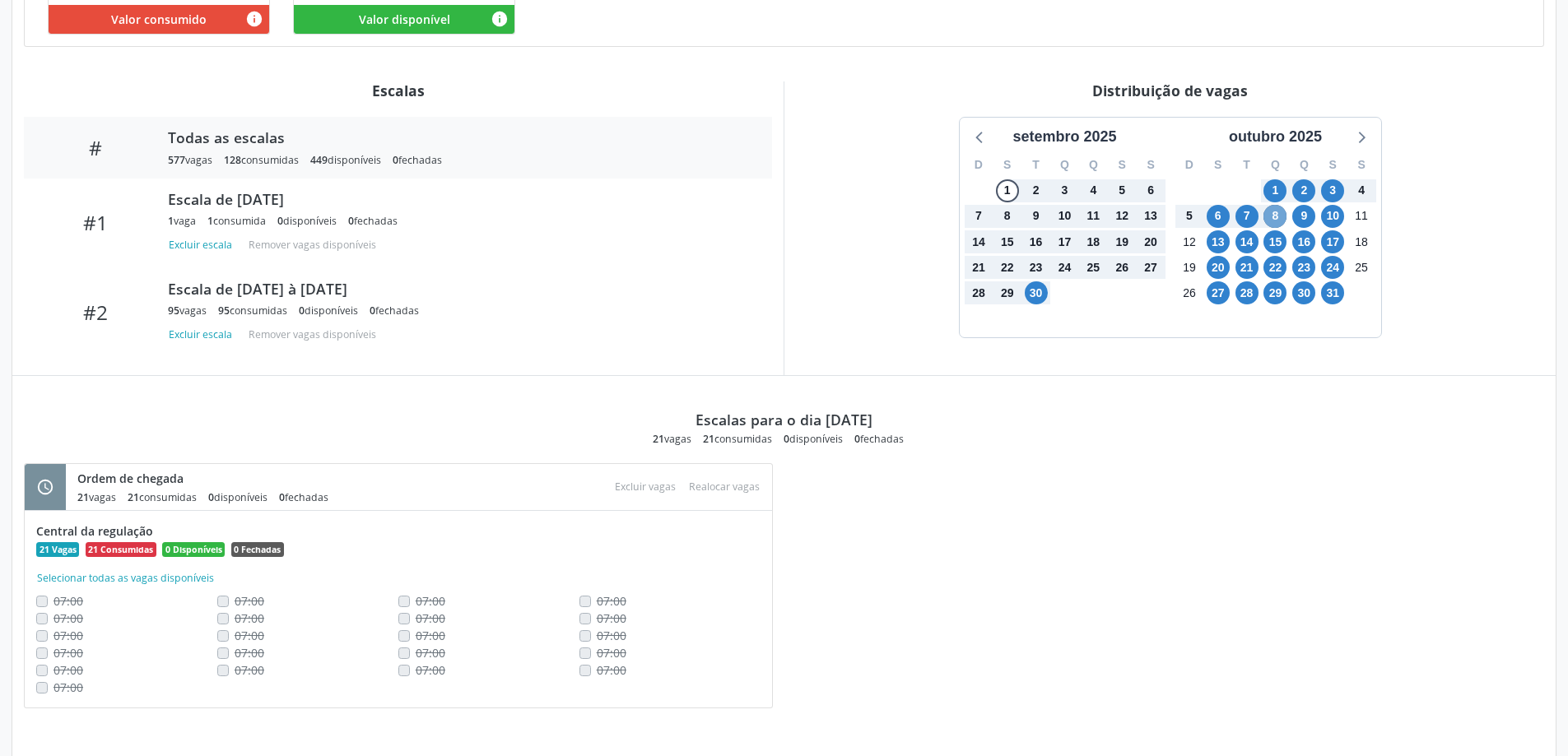
scroll to position [636, 0]
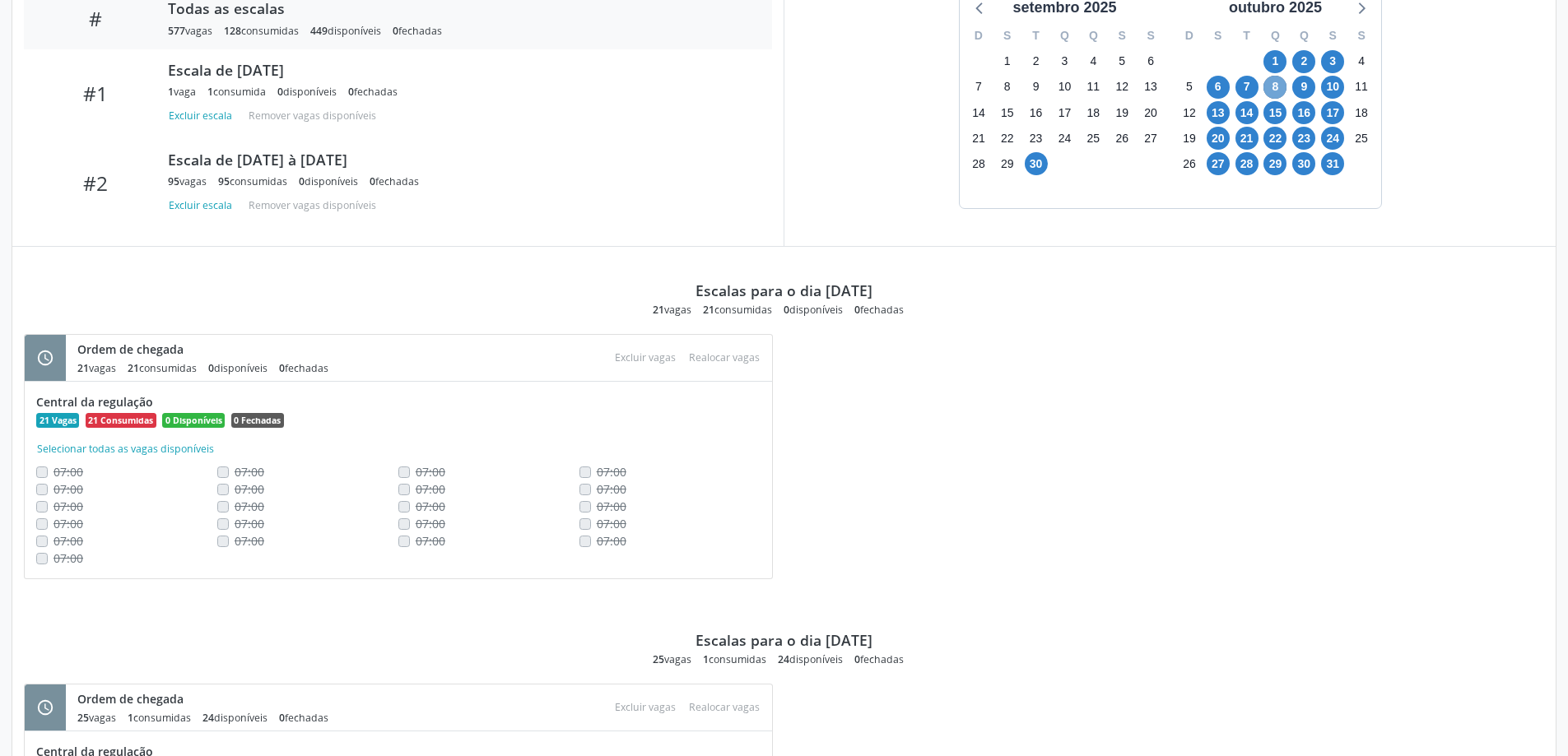
click at [1274, 81] on span "8" at bounding box center [1275, 87] width 23 height 23
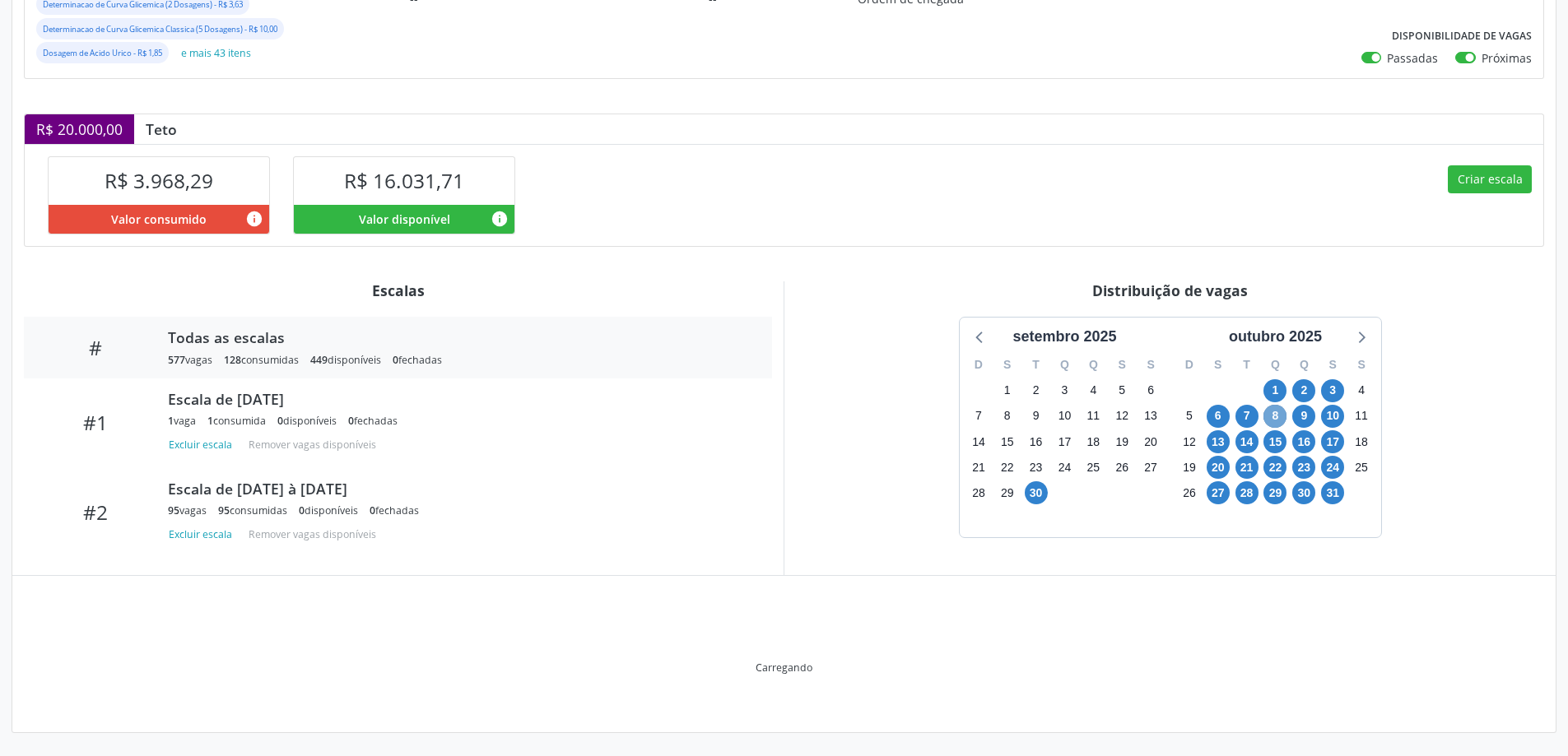
scroll to position [307, 0]
click at [1274, 81] on div "Item de agendamento Grupo/Subgrupo Diagnóstico em laboratório clínico Procedime…" at bounding box center [783, 308] width 1543 height 852
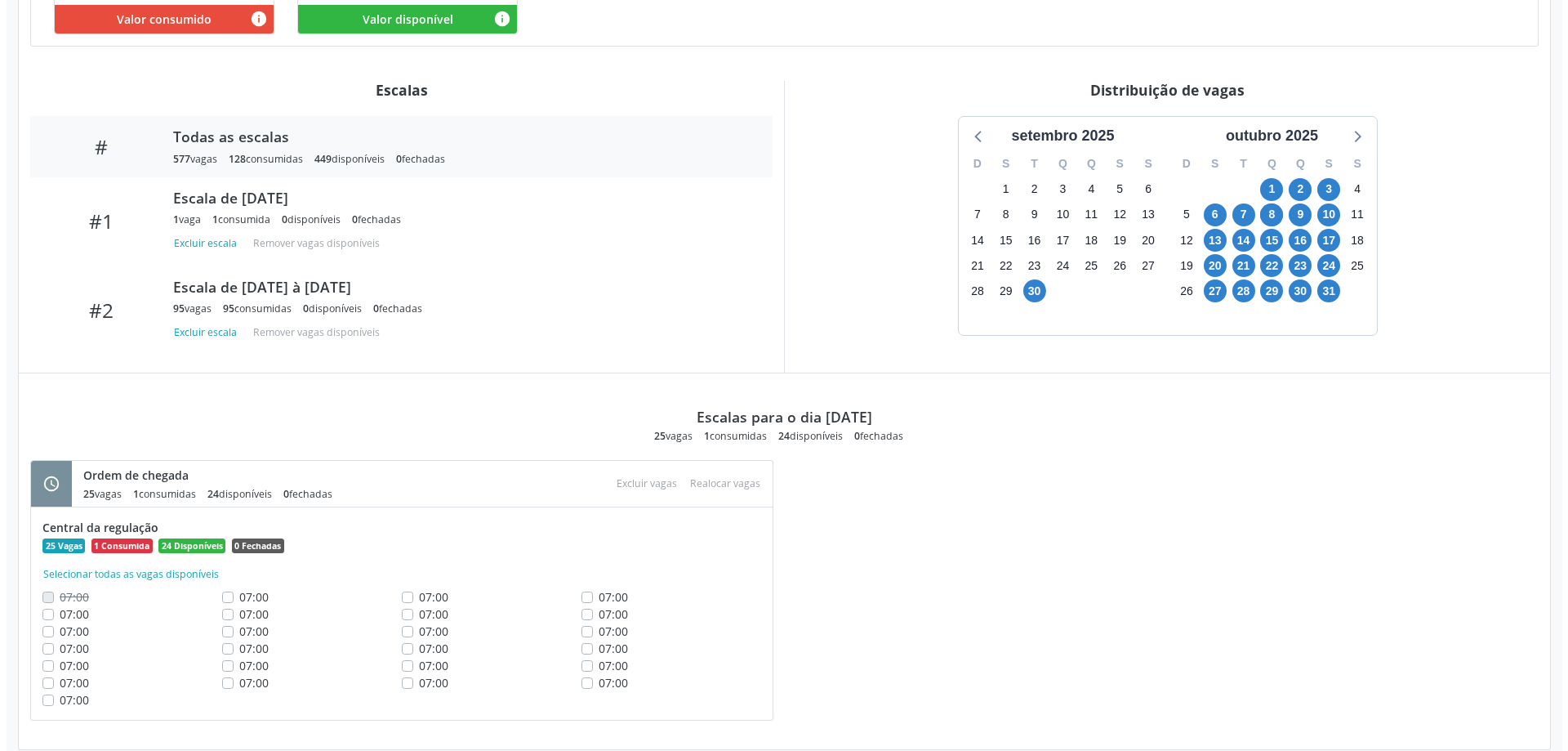
scroll to position [525, 0]
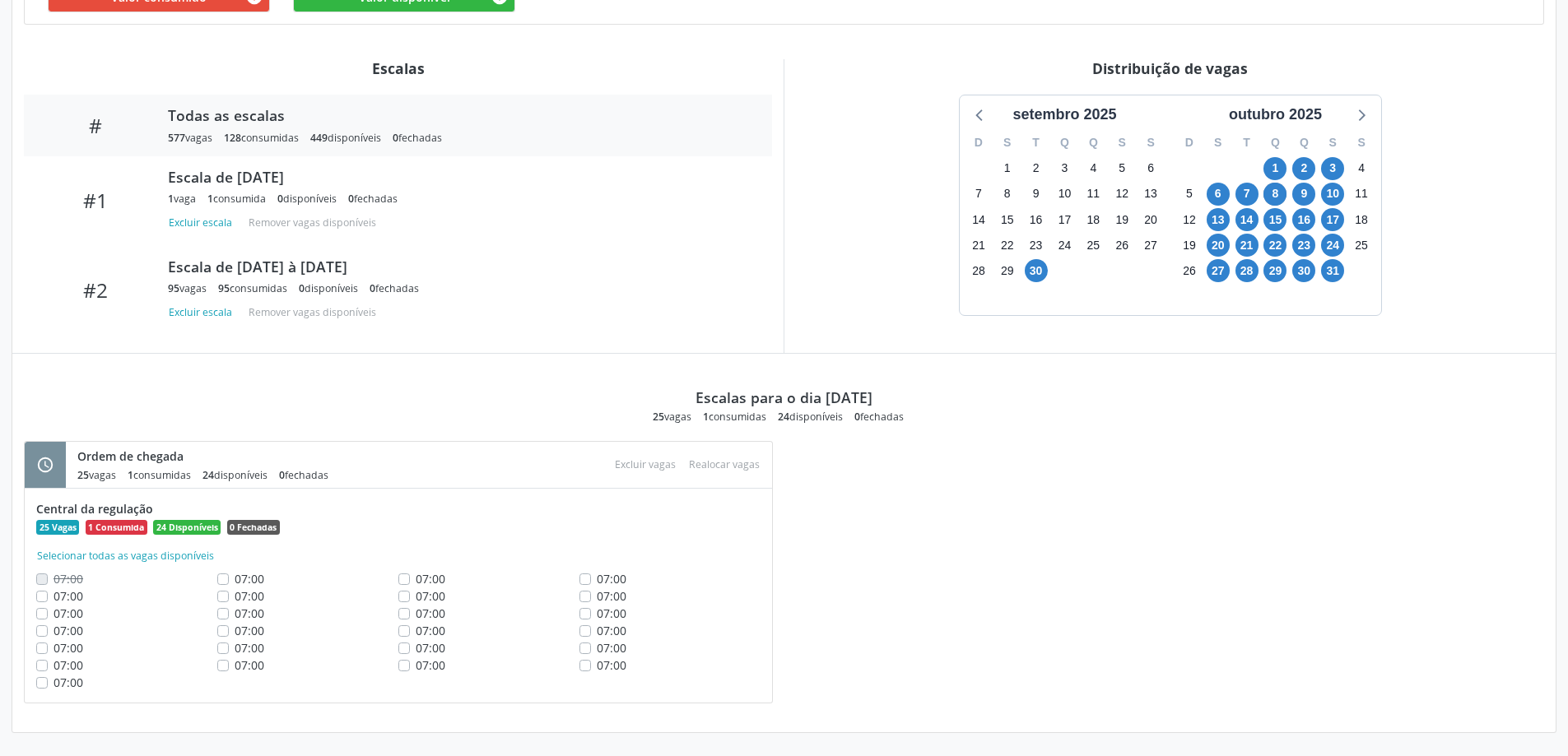
click at [597, 665] on label "07:00" at bounding box center [612, 665] width 29 height 17
click at [587, 665] on input "07:00" at bounding box center [585, 663] width 11 height 15
checkbox input "true"
click at [597, 647] on label "07:00" at bounding box center [612, 647] width 29 height 17
click at [586, 647] on input "07:00" at bounding box center [585, 646] width 11 height 15
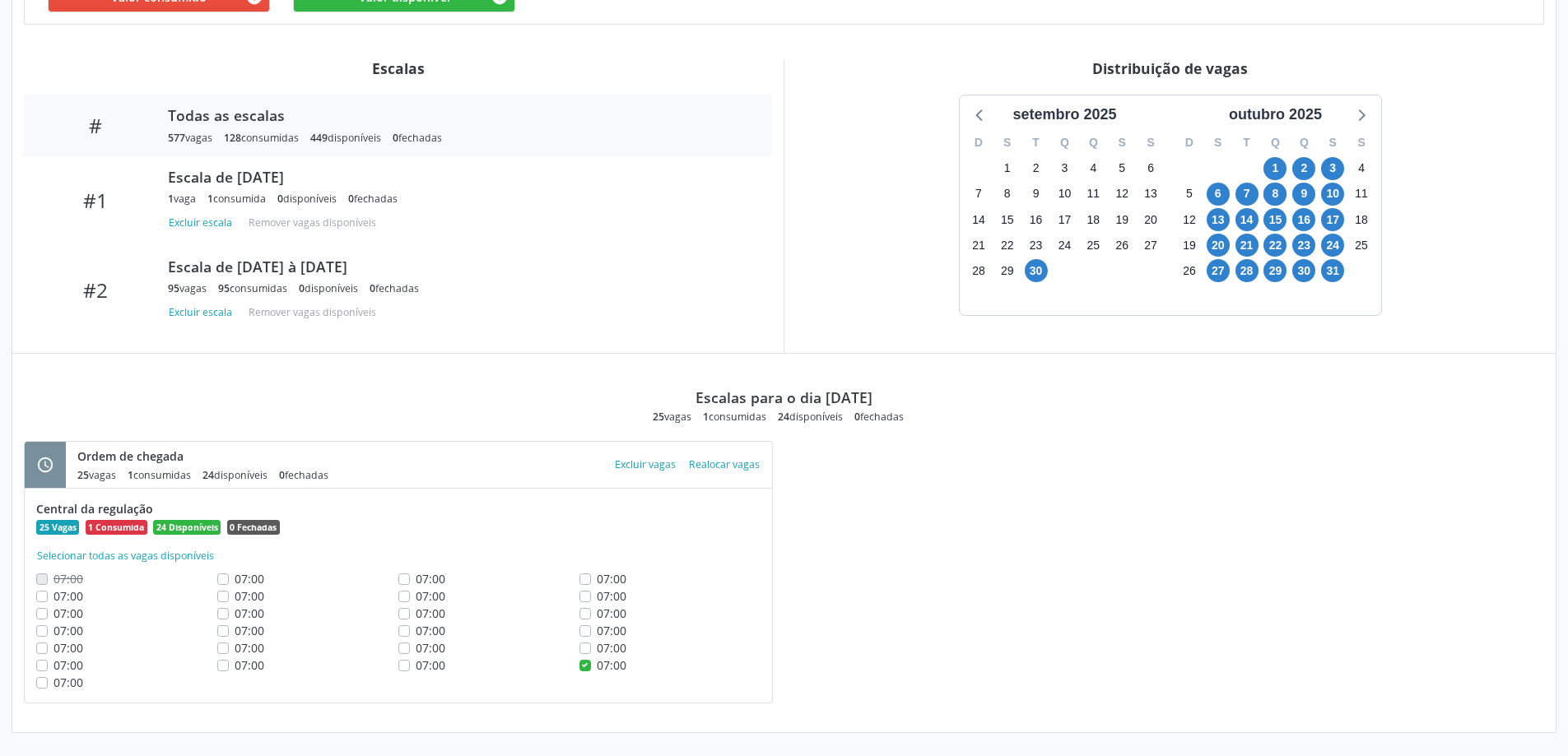
checkbox input "true"
click at [597, 631] on label "07:00" at bounding box center [612, 630] width 29 height 17
click at [586, 631] on input "07:00" at bounding box center [585, 628] width 11 height 15
checkbox input "true"
click at [597, 615] on label "07:00" at bounding box center [612, 613] width 29 height 17
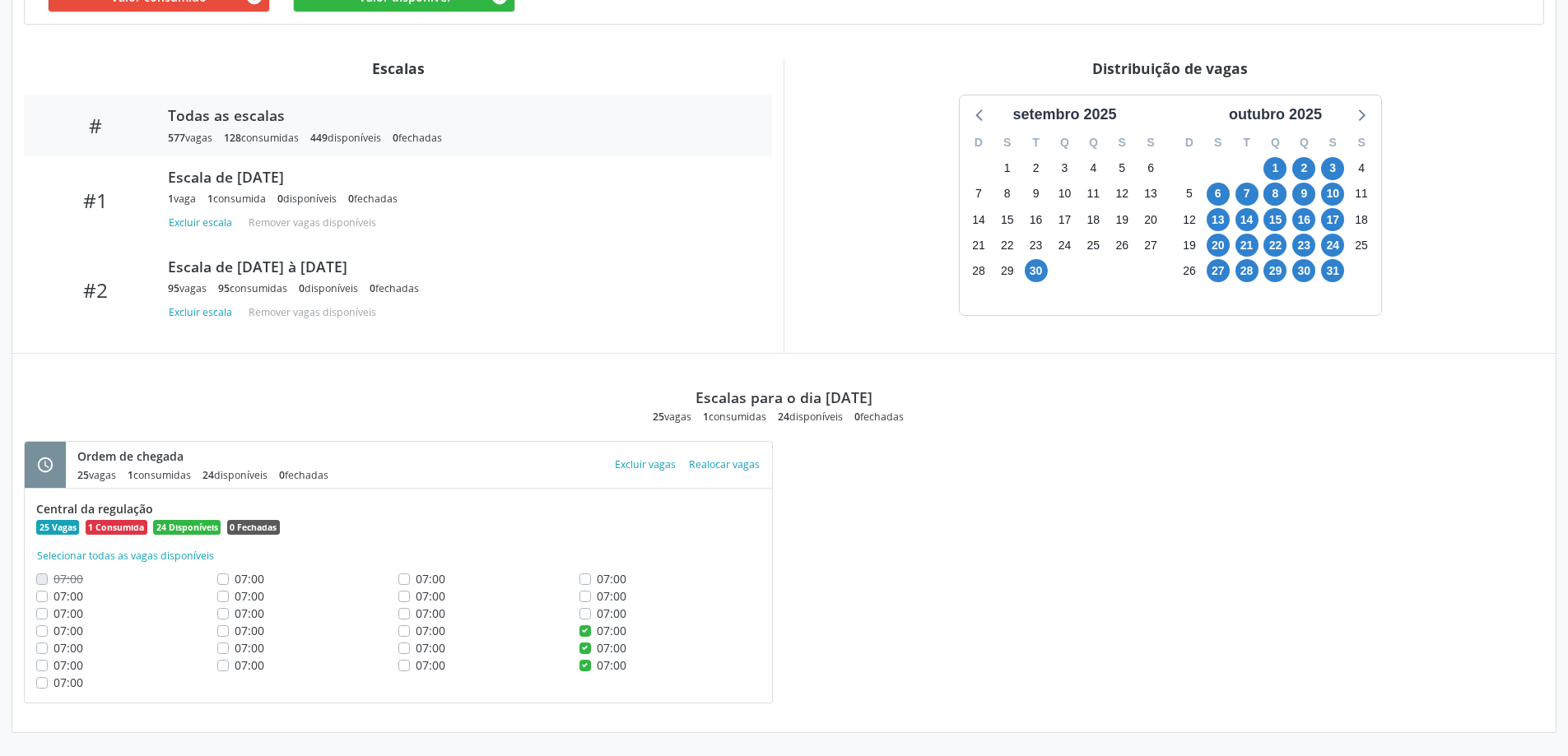
click at [588, 615] on input "07:00" at bounding box center [585, 611] width 11 height 15
checkbox input "true"
click at [639, 468] on button "Excluir vagas" at bounding box center [645, 465] width 74 height 22
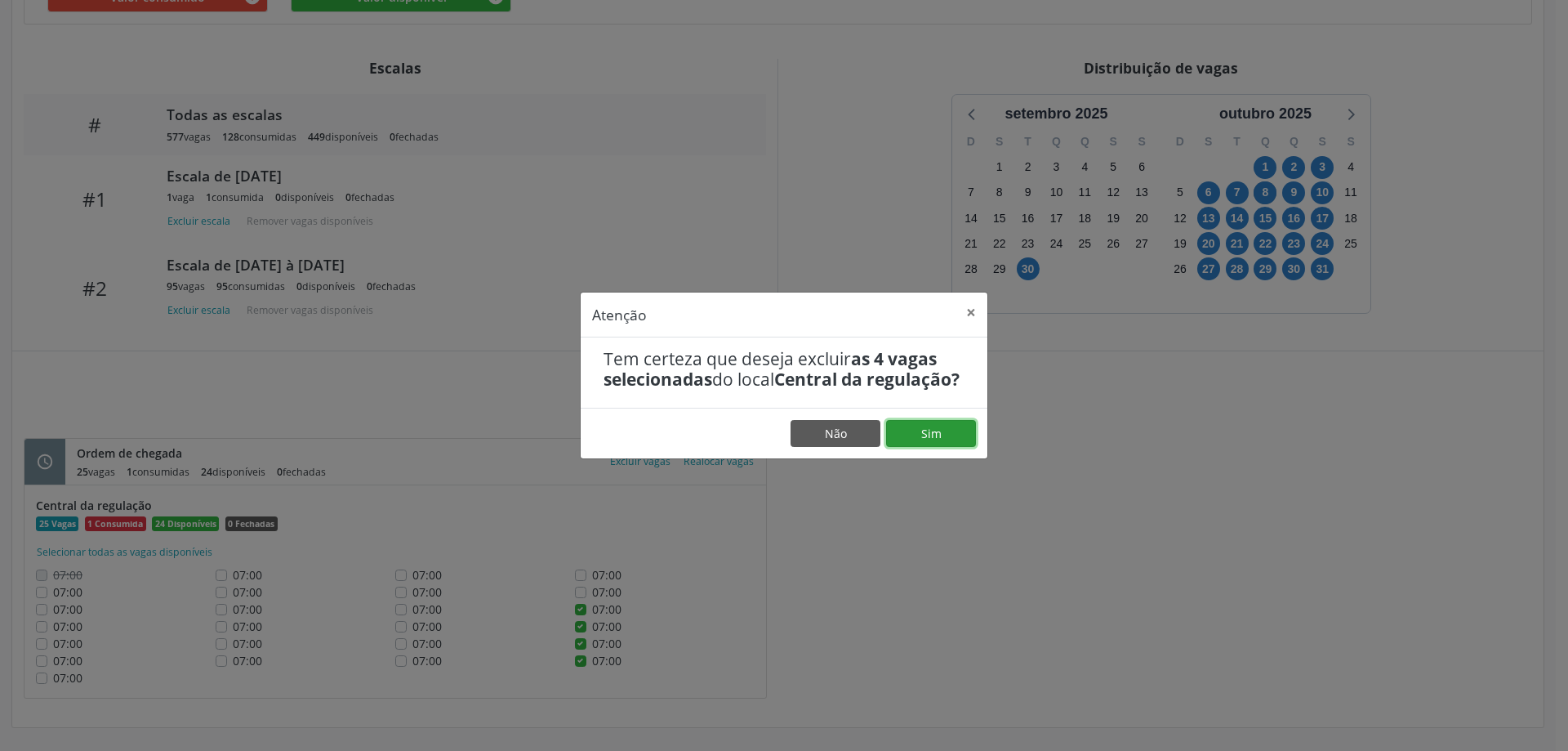
click at [917, 441] on button "Sim" at bounding box center [930, 433] width 90 height 27
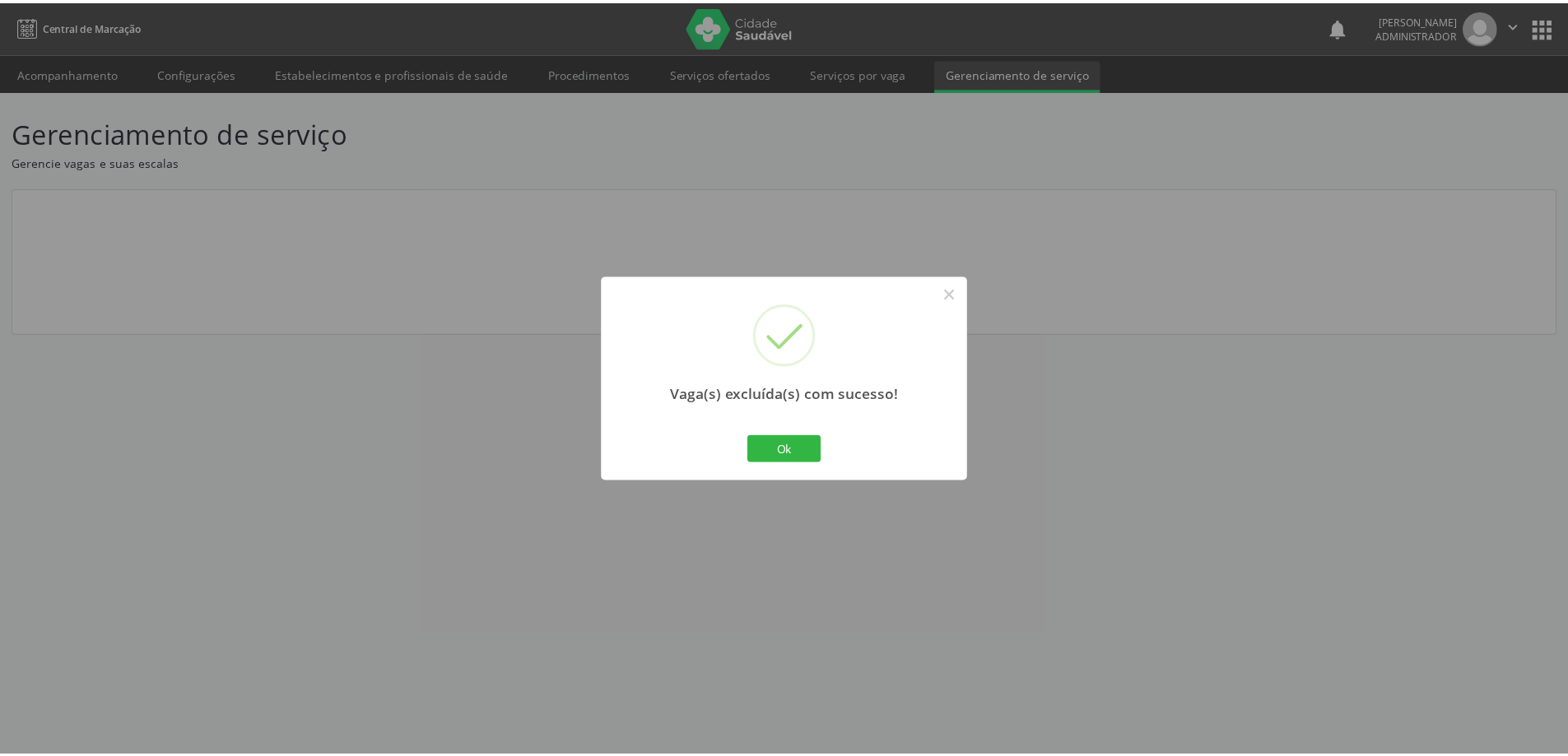
scroll to position [0, 0]
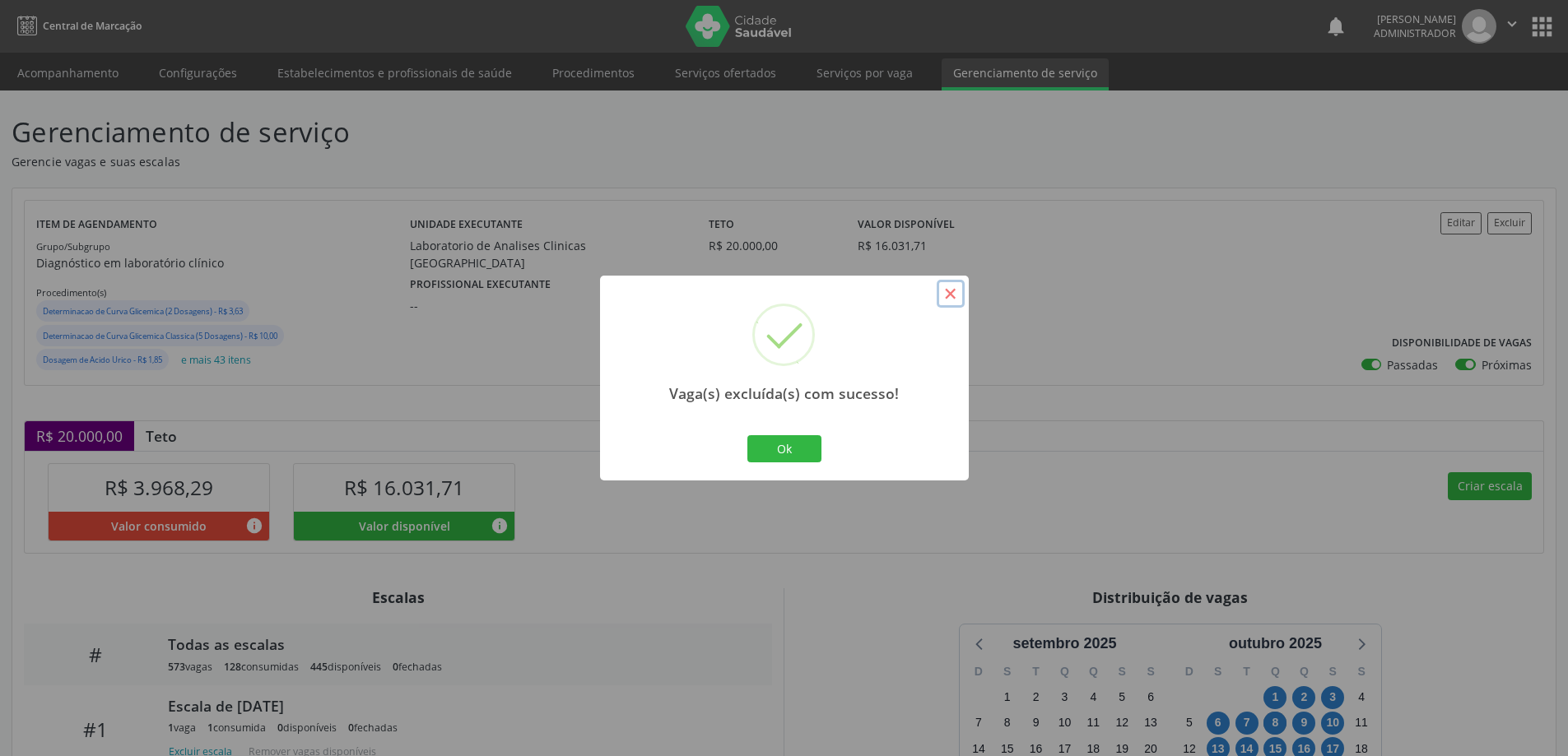
click at [943, 298] on button "×" at bounding box center [950, 293] width 28 height 28
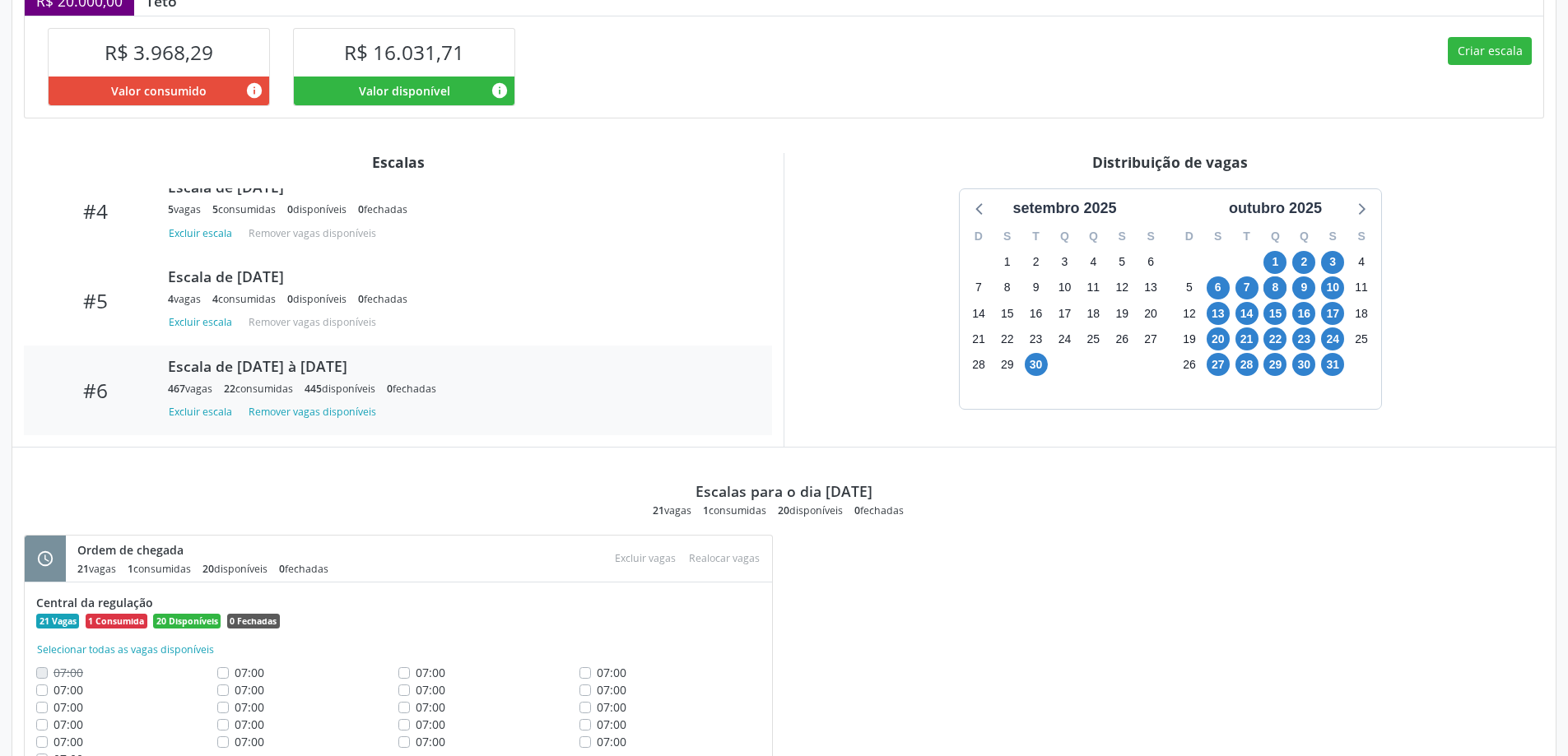
scroll to position [511, 0]
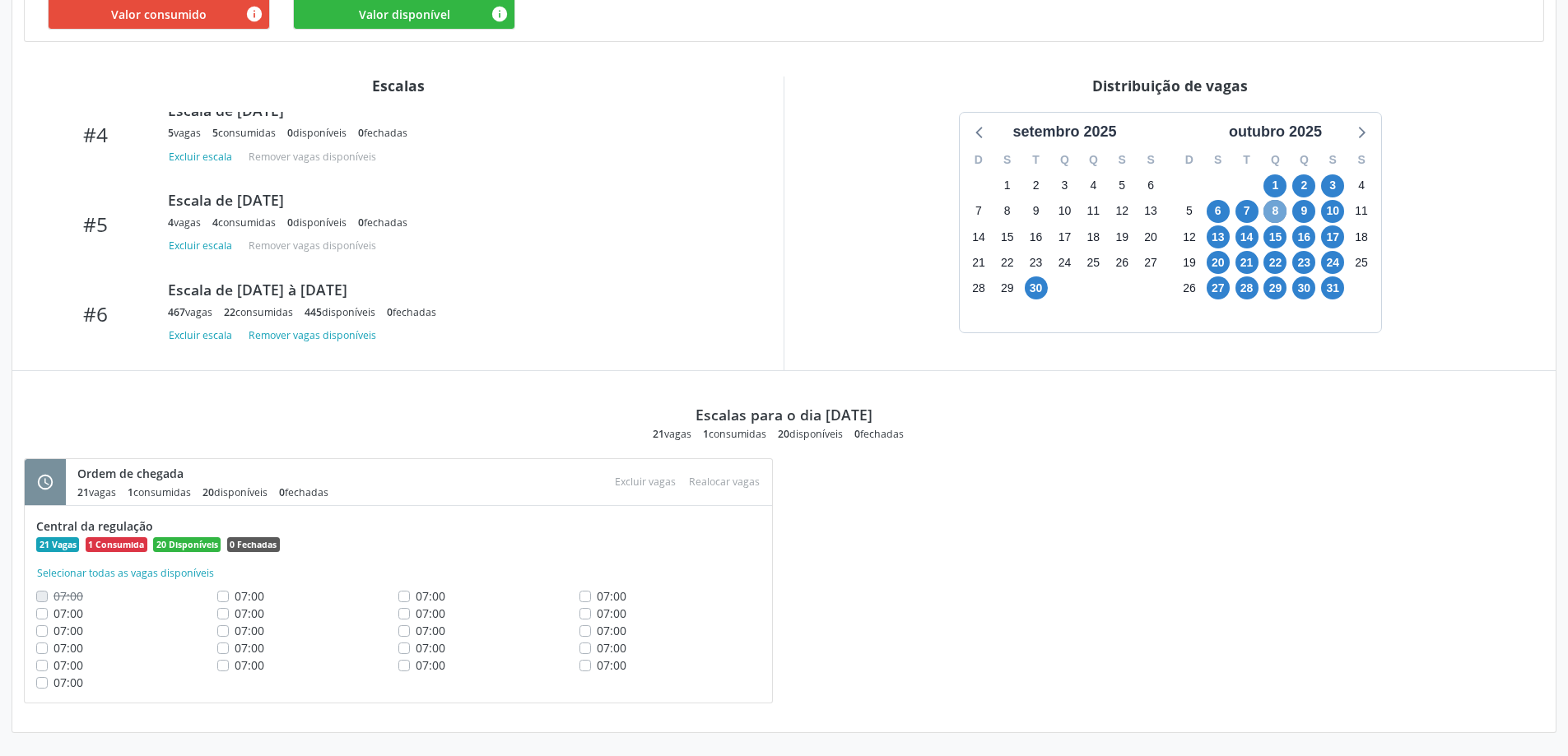
click at [1277, 217] on span "8" at bounding box center [1275, 211] width 23 height 23
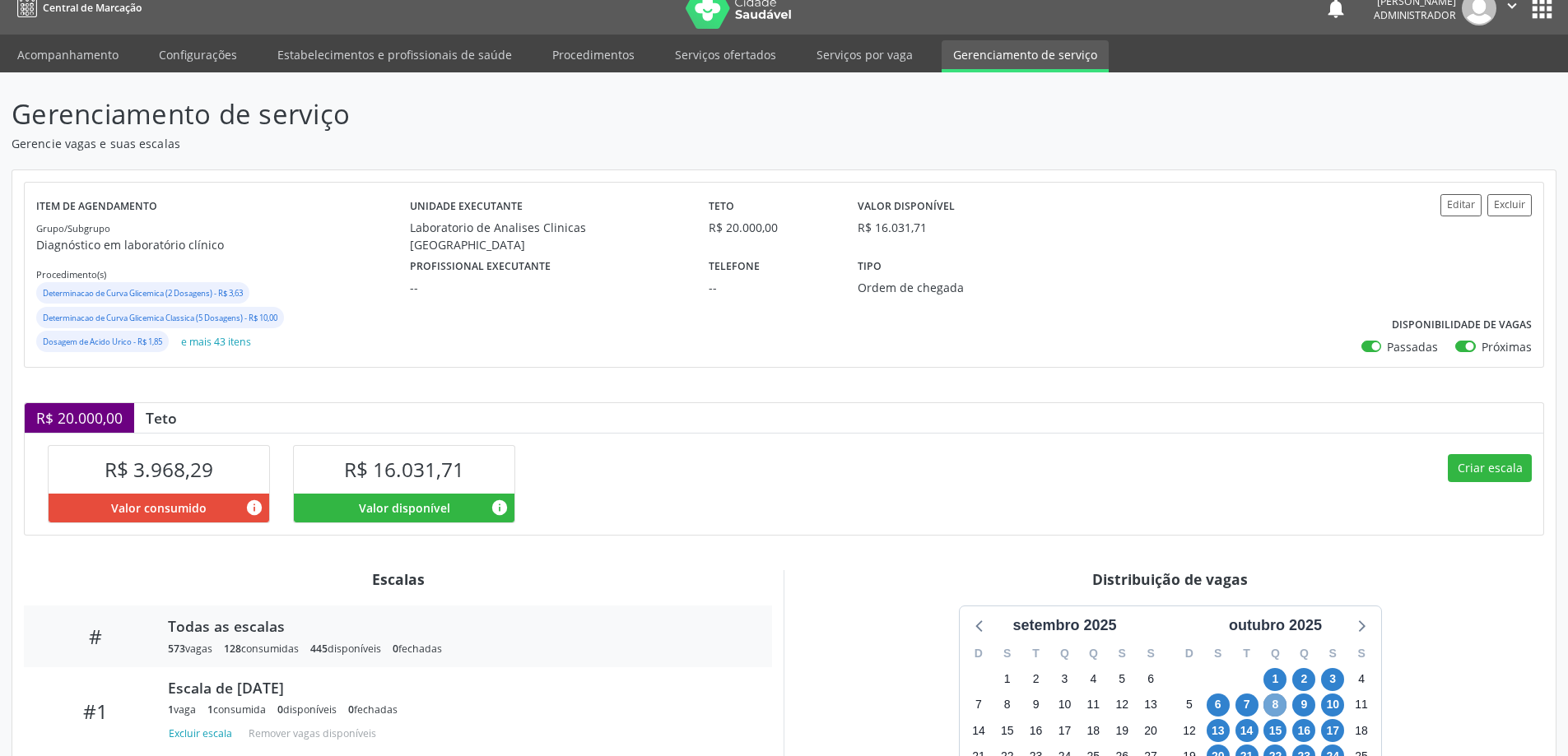
scroll to position [0, 0]
